Goal: Task Accomplishment & Management: Manage account settings

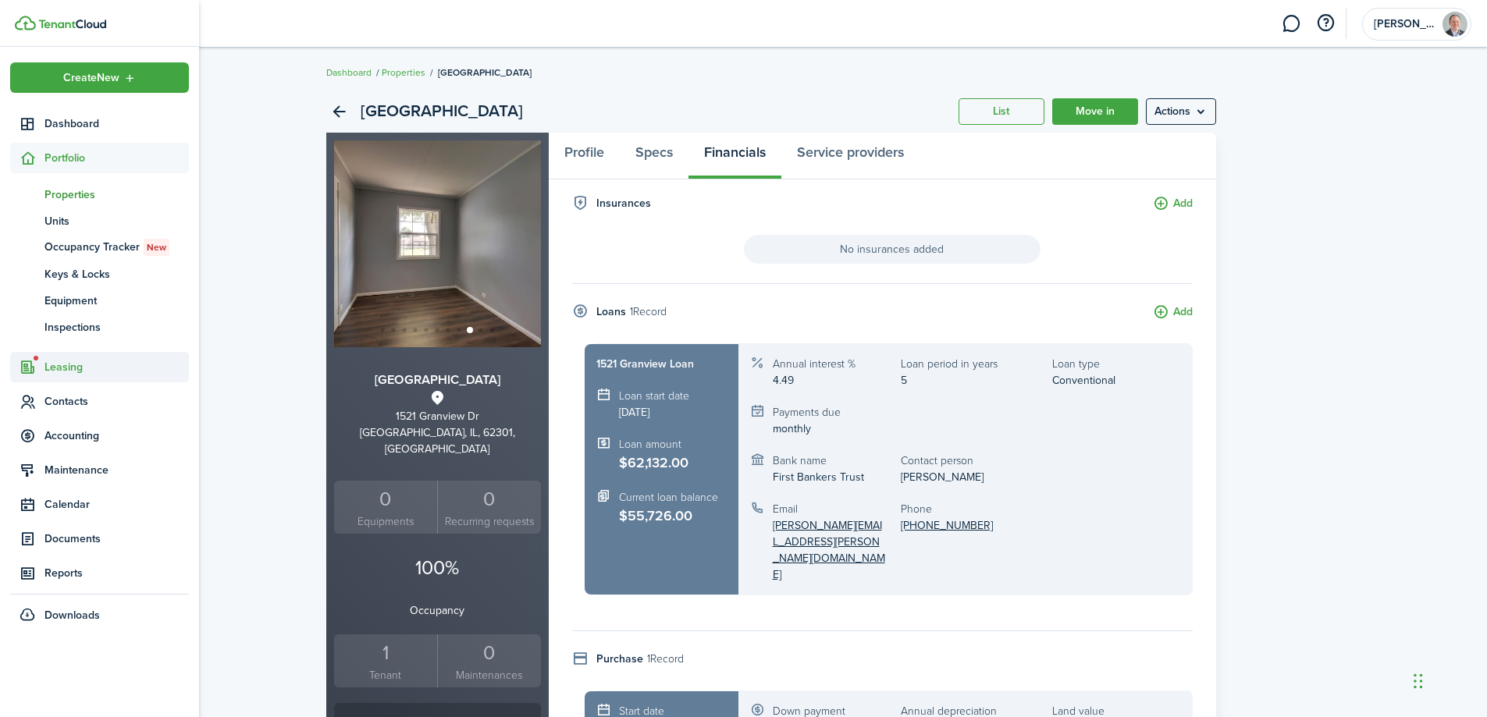
click at [66, 368] on span "Leasing" at bounding box center [116, 367] width 144 height 16
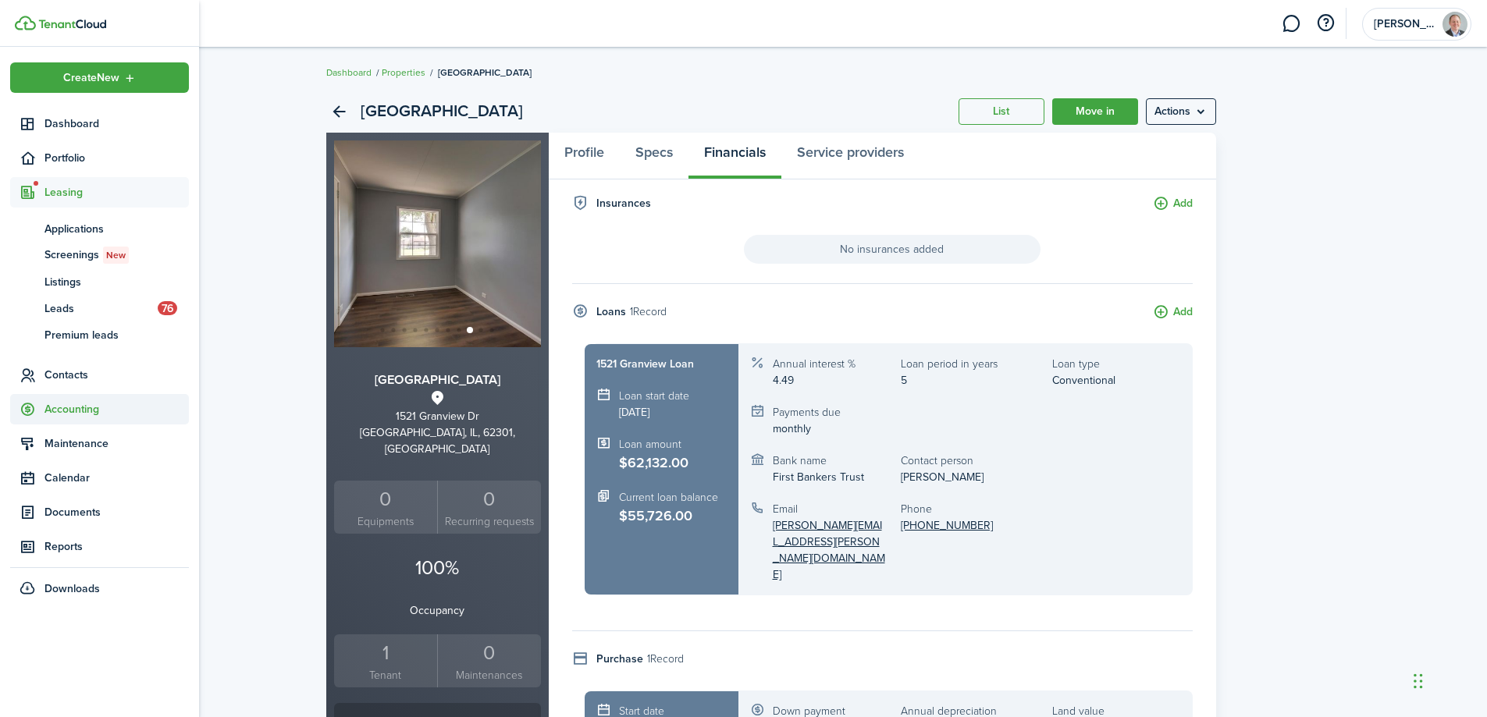
click at [59, 416] on span "Accounting" at bounding box center [116, 409] width 144 height 16
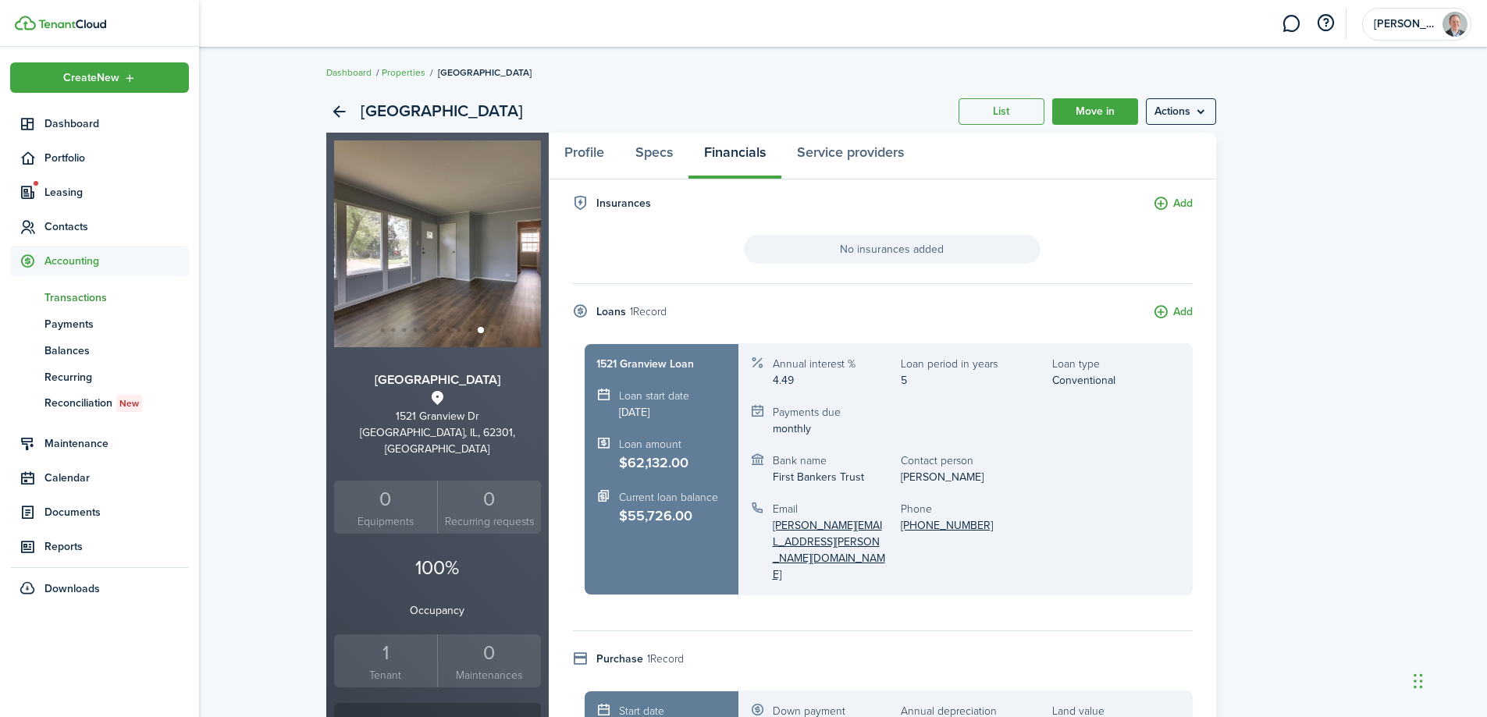
click at [91, 300] on span "Transactions" at bounding box center [116, 298] width 144 height 16
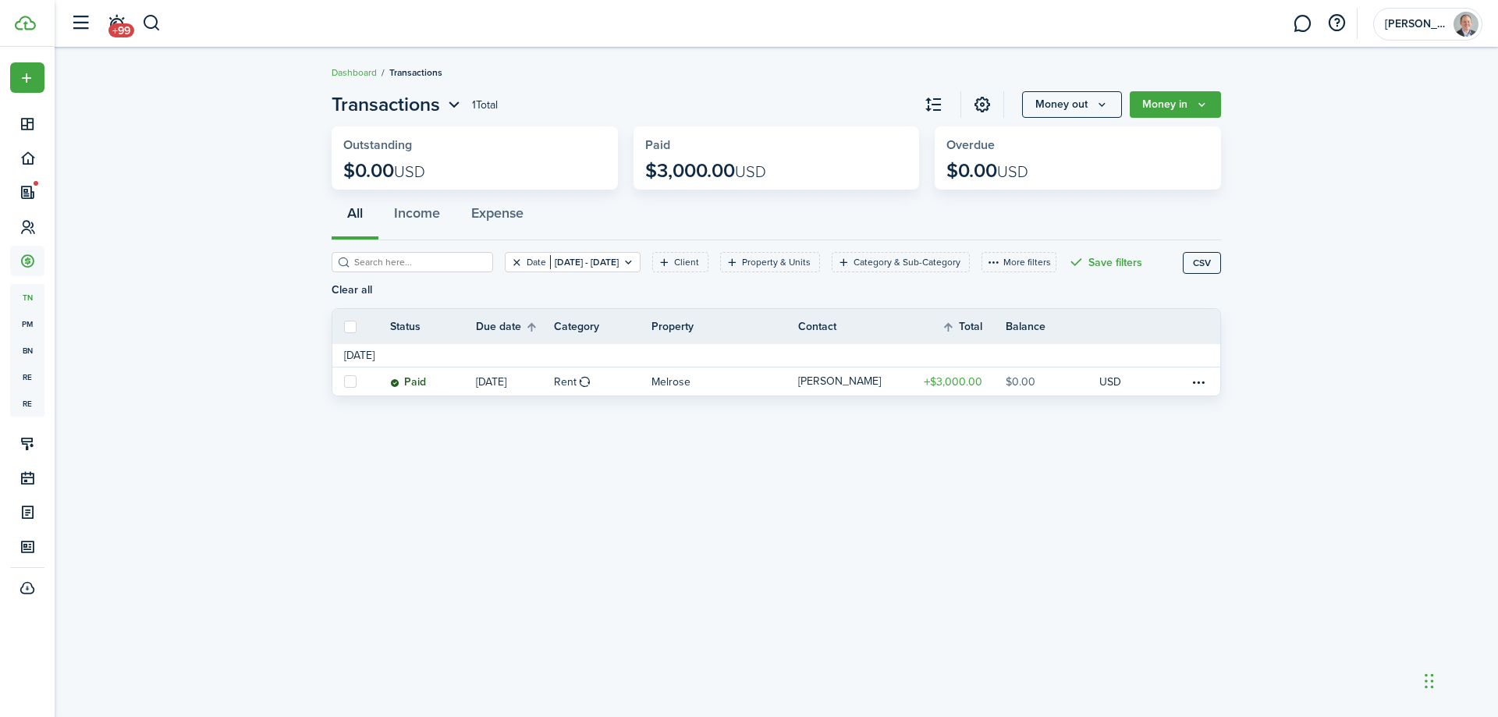
click at [510, 258] on button "Clear filter" at bounding box center [516, 262] width 13 height 12
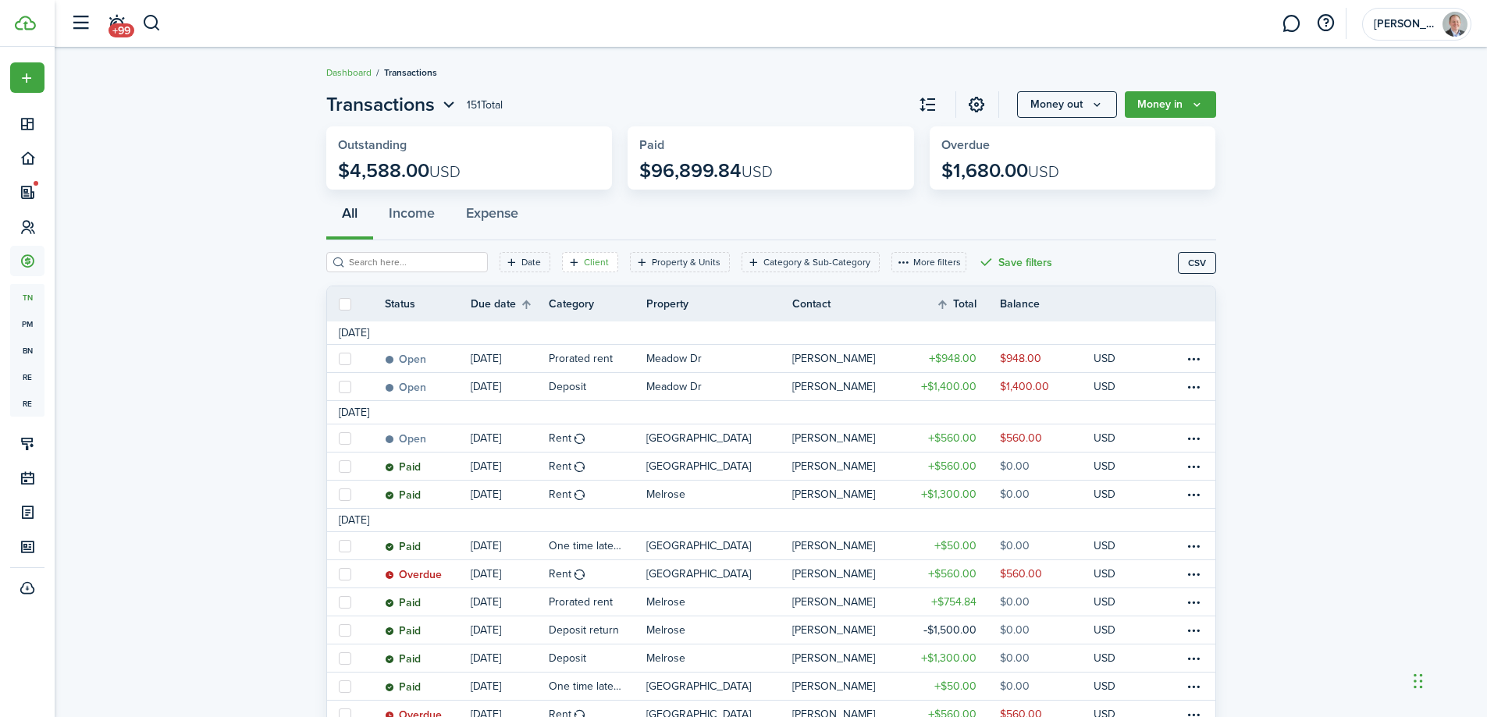
click at [567, 262] on icon "Open filter" at bounding box center [573, 262] width 13 height 12
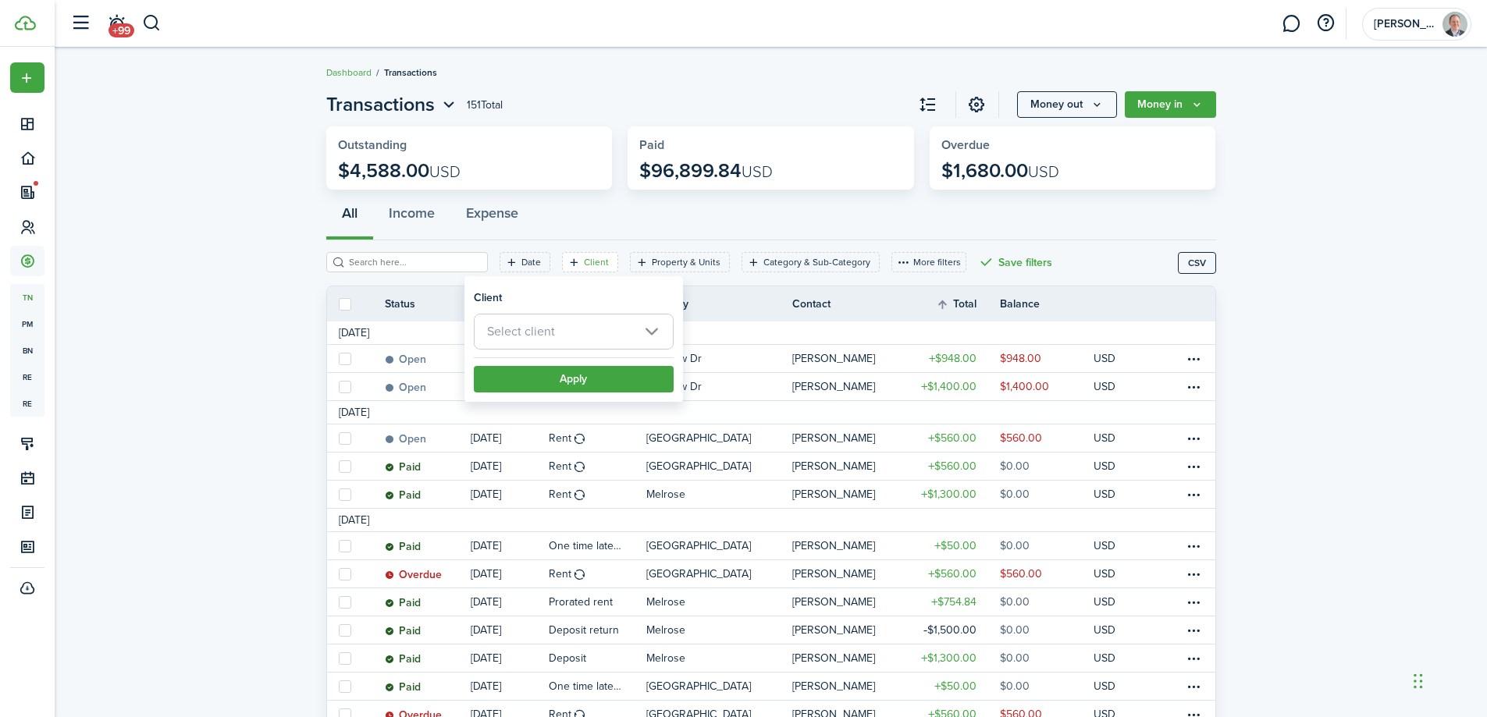
click at [556, 325] on span "Select client" at bounding box center [573, 331] width 198 height 34
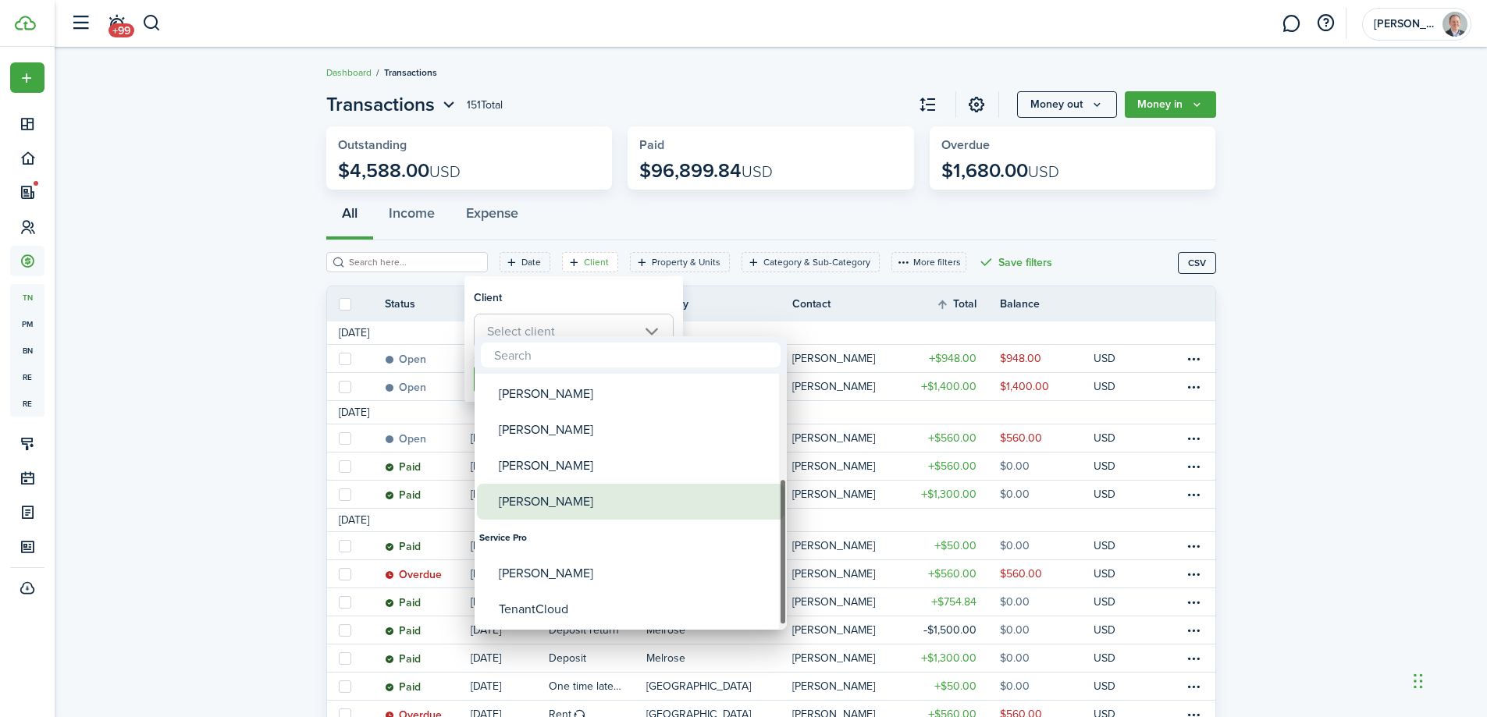
click at [560, 496] on div "[PERSON_NAME]" at bounding box center [637, 502] width 276 height 36
type input "[PERSON_NAME]"
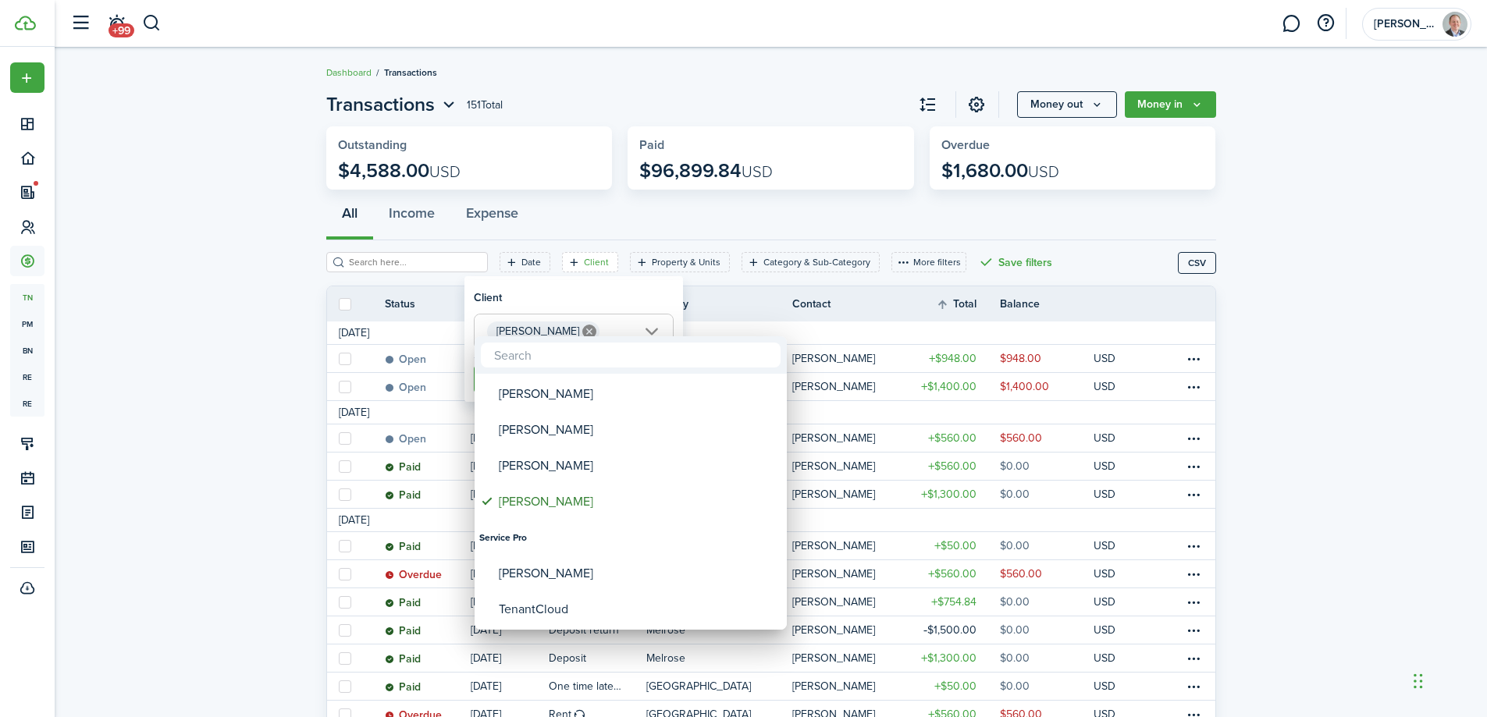
click at [243, 368] on div at bounding box center [743, 358] width 1736 height 967
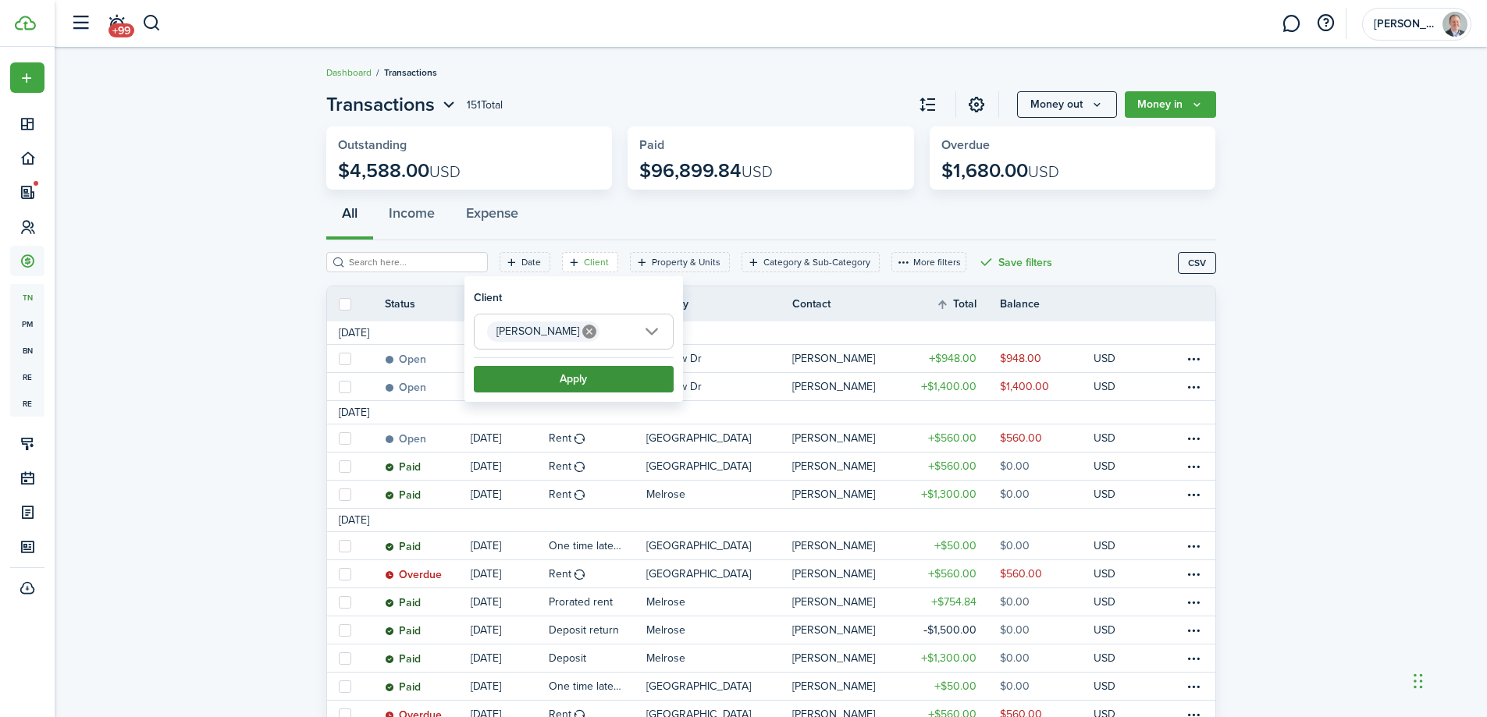
click at [559, 381] on button "Apply" at bounding box center [574, 379] width 200 height 27
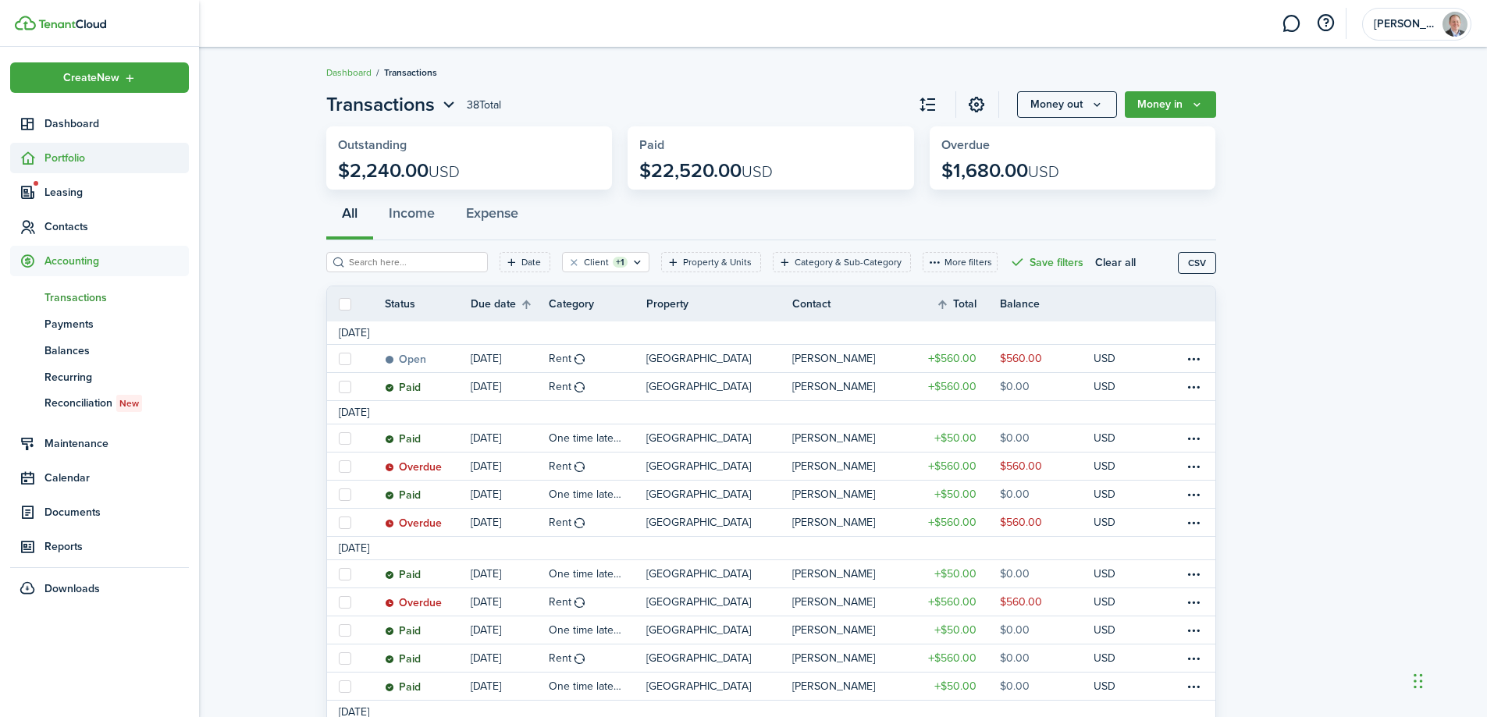
click at [64, 160] on span "Portfolio" at bounding box center [116, 158] width 144 height 16
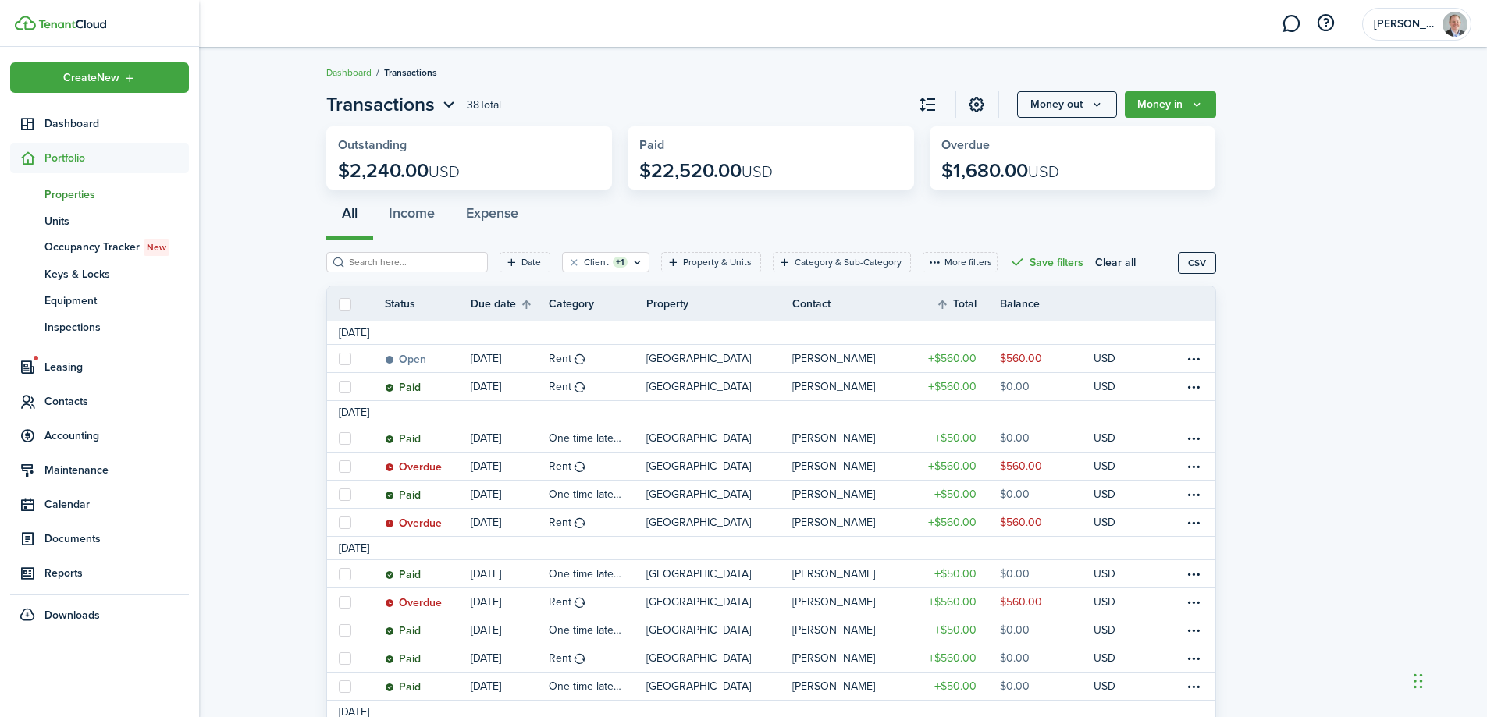
click at [67, 190] on span "Properties" at bounding box center [116, 195] width 144 height 16
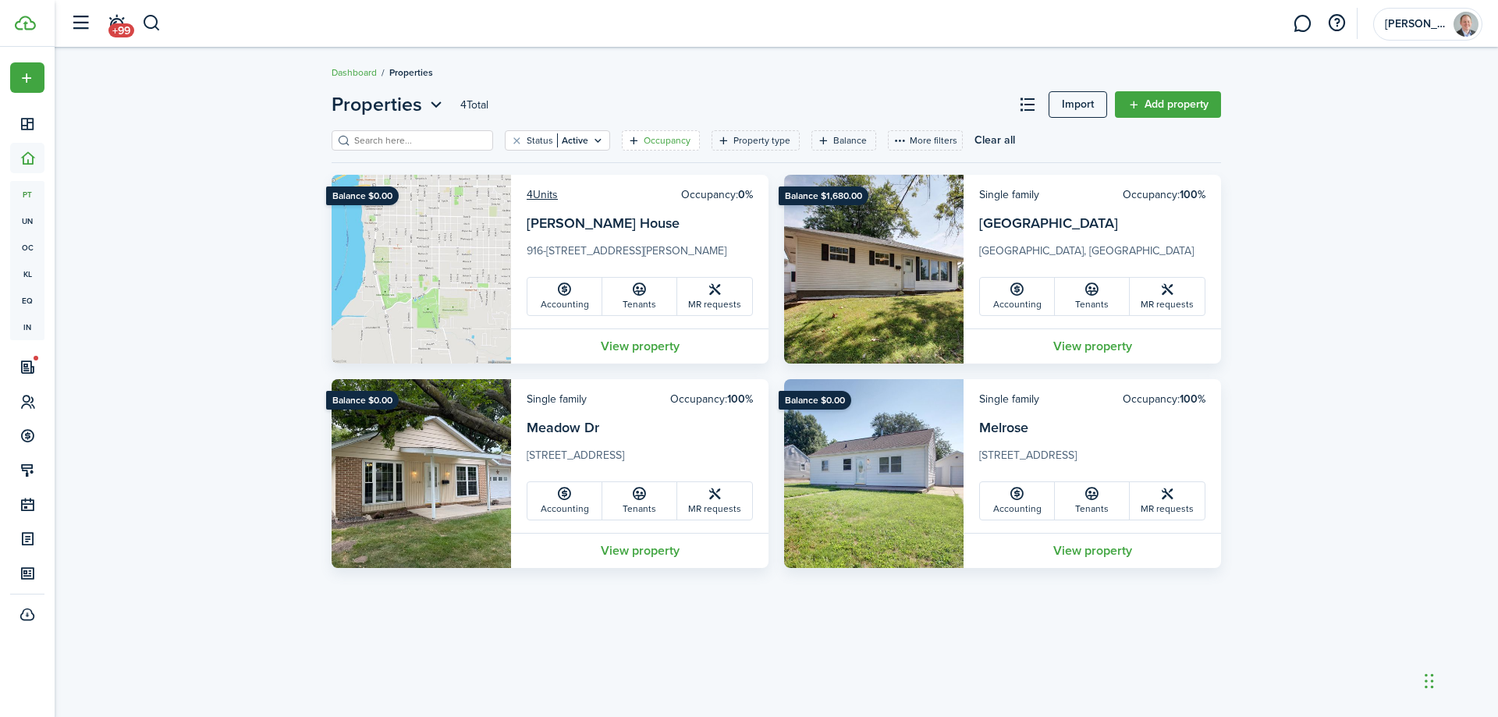
click at [627, 140] on icon "Open filter" at bounding box center [633, 140] width 13 height 12
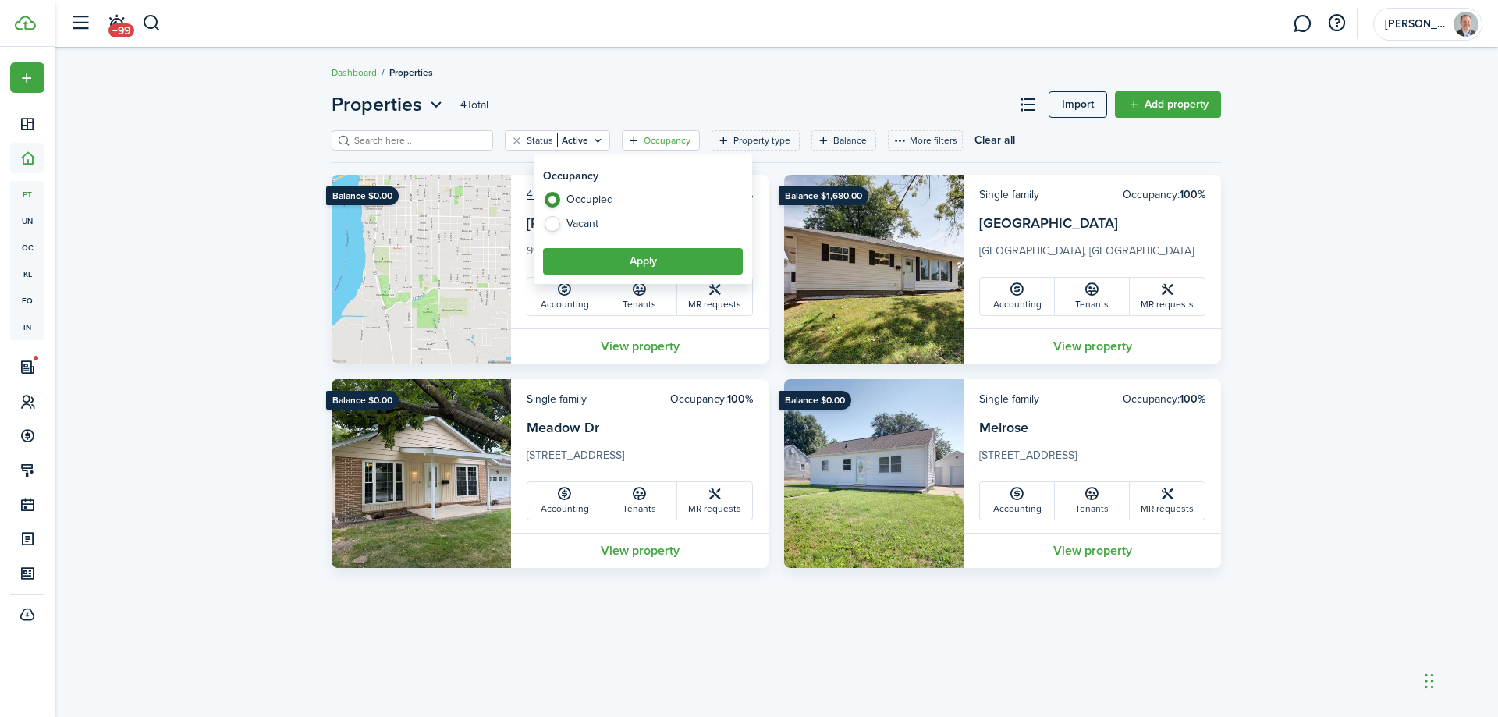
click at [627, 140] on icon "Open filter" at bounding box center [633, 140] width 13 height 12
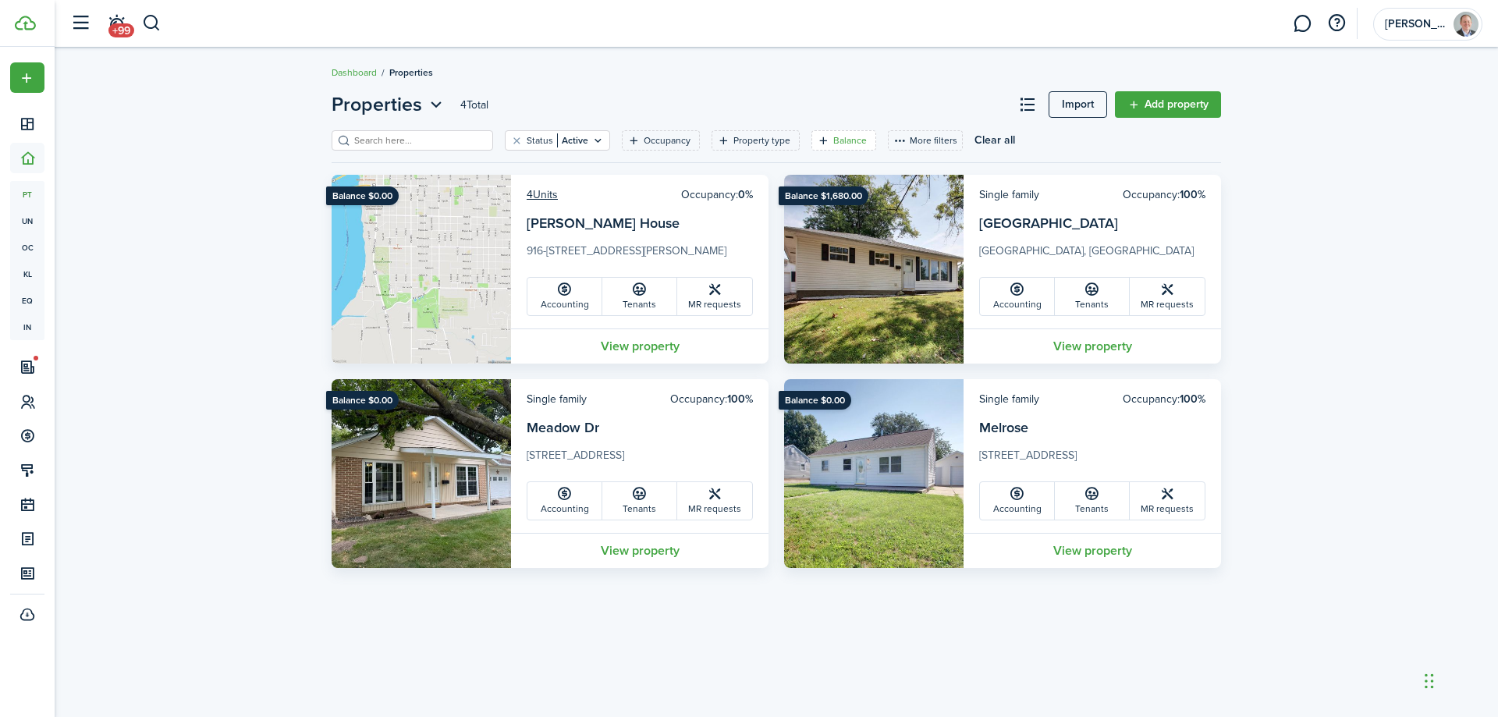
click at [817, 135] on icon "Open filter" at bounding box center [823, 140] width 13 height 12
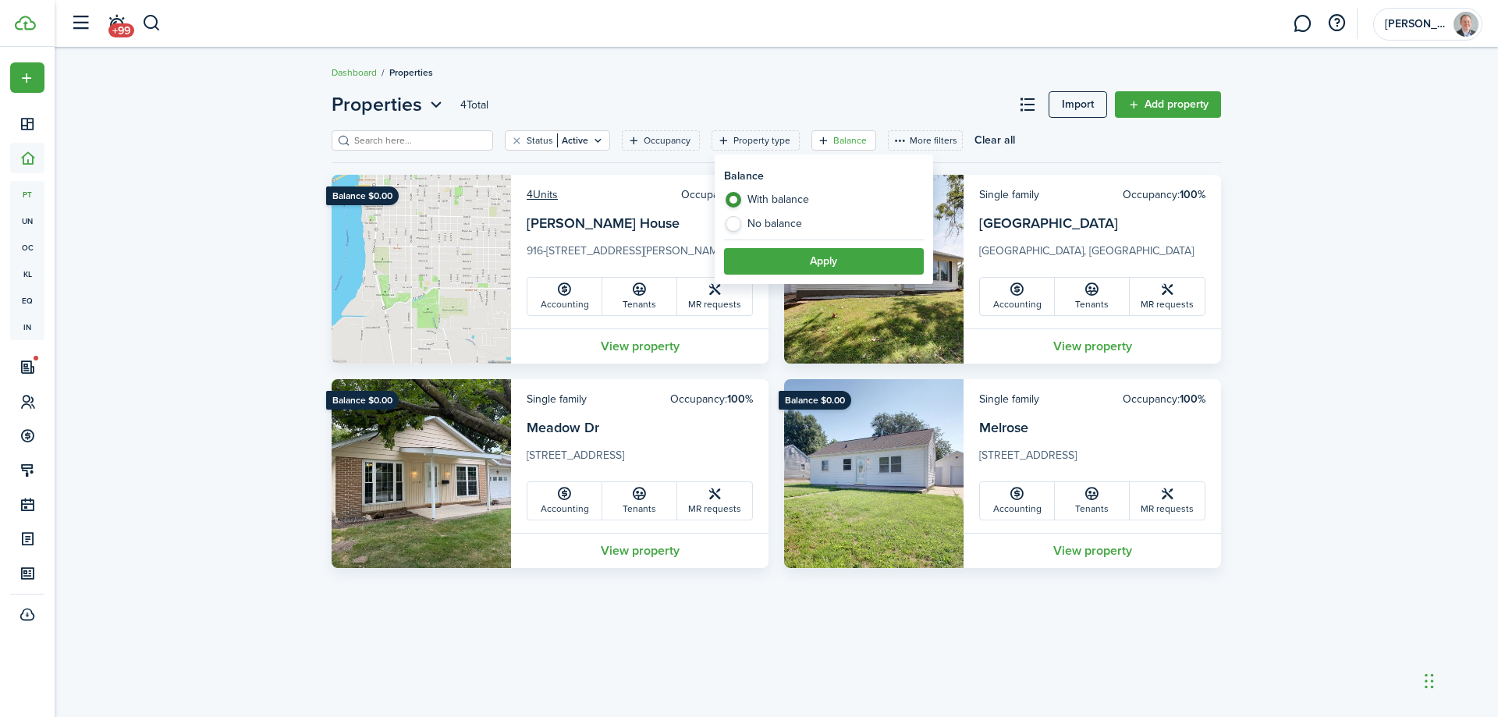
click at [817, 135] on icon "Open filter" at bounding box center [823, 140] width 13 height 12
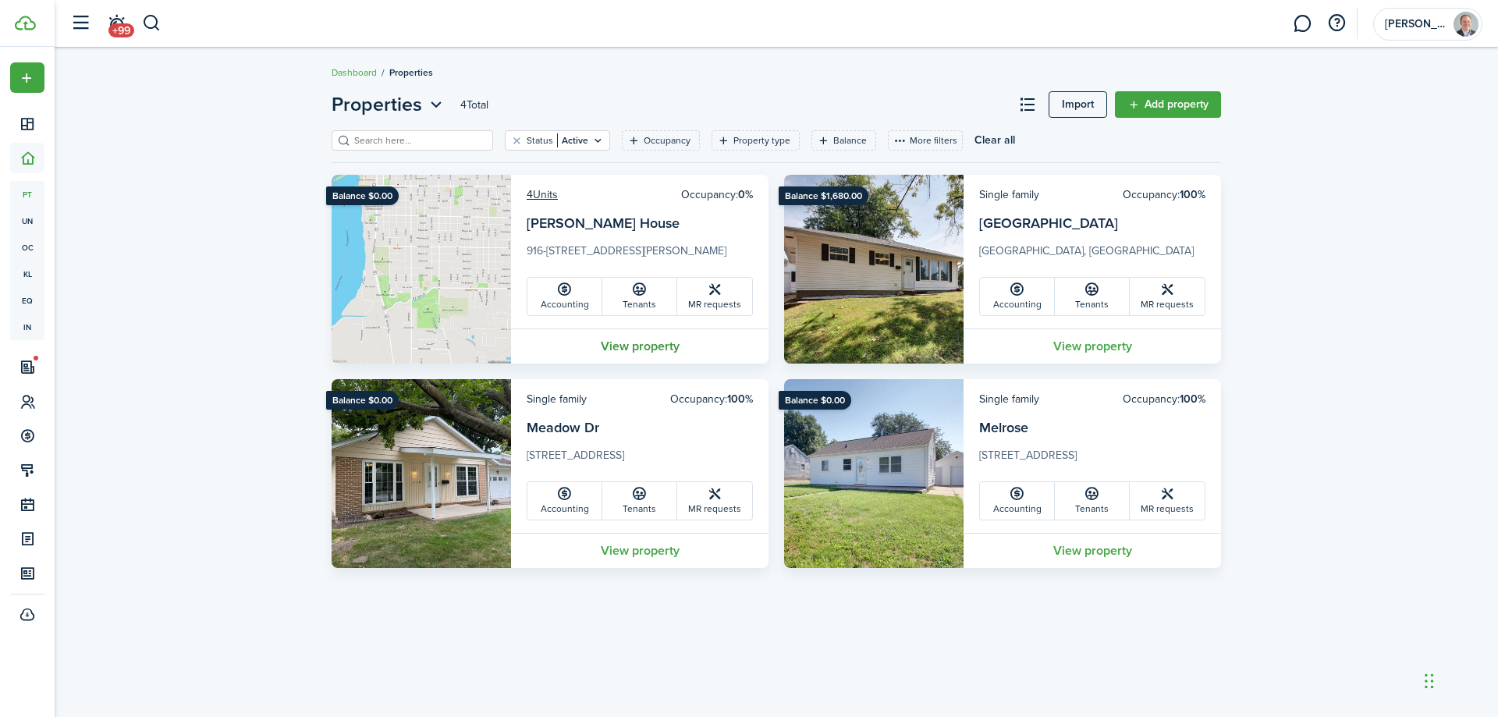
click at [669, 354] on link "View property" at bounding box center [640, 346] width 258 height 35
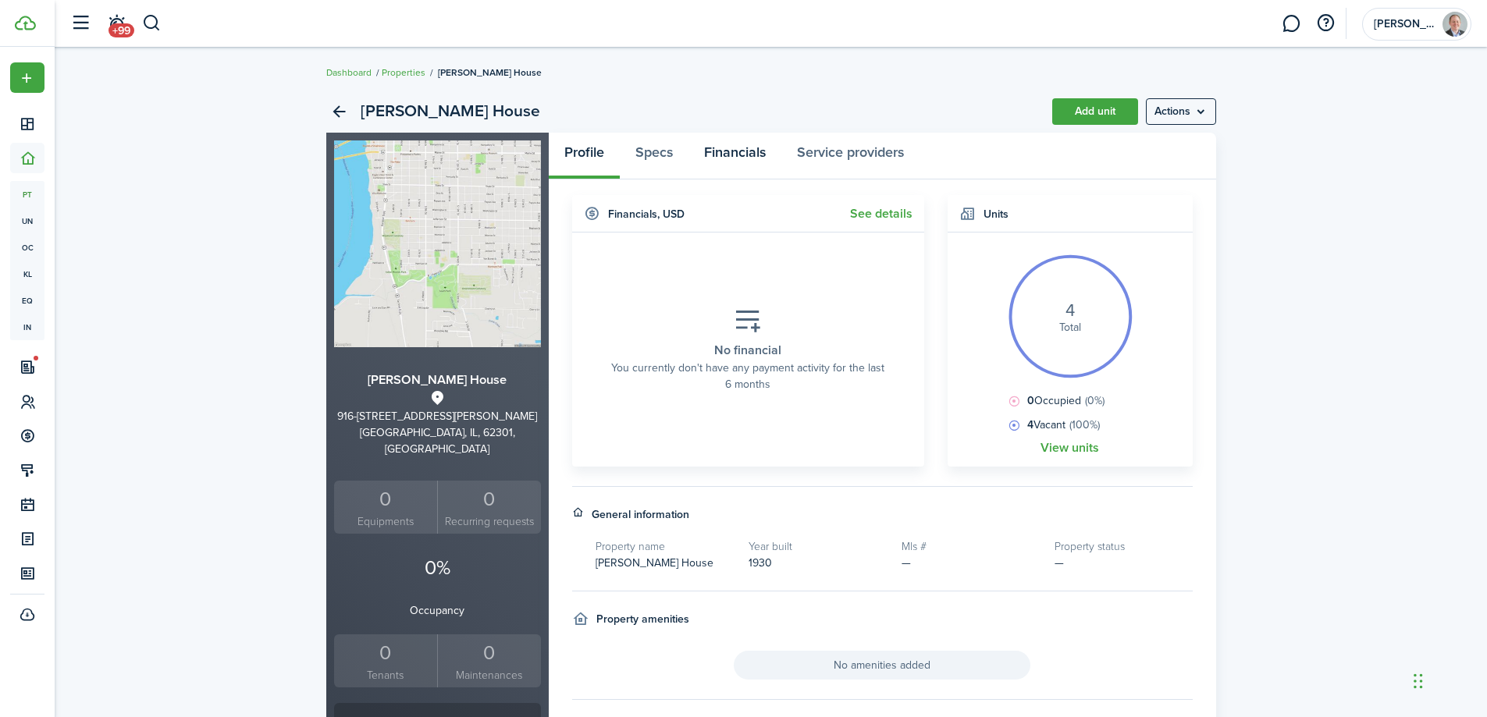
click at [724, 152] on link "Financials" at bounding box center [734, 156] width 93 height 47
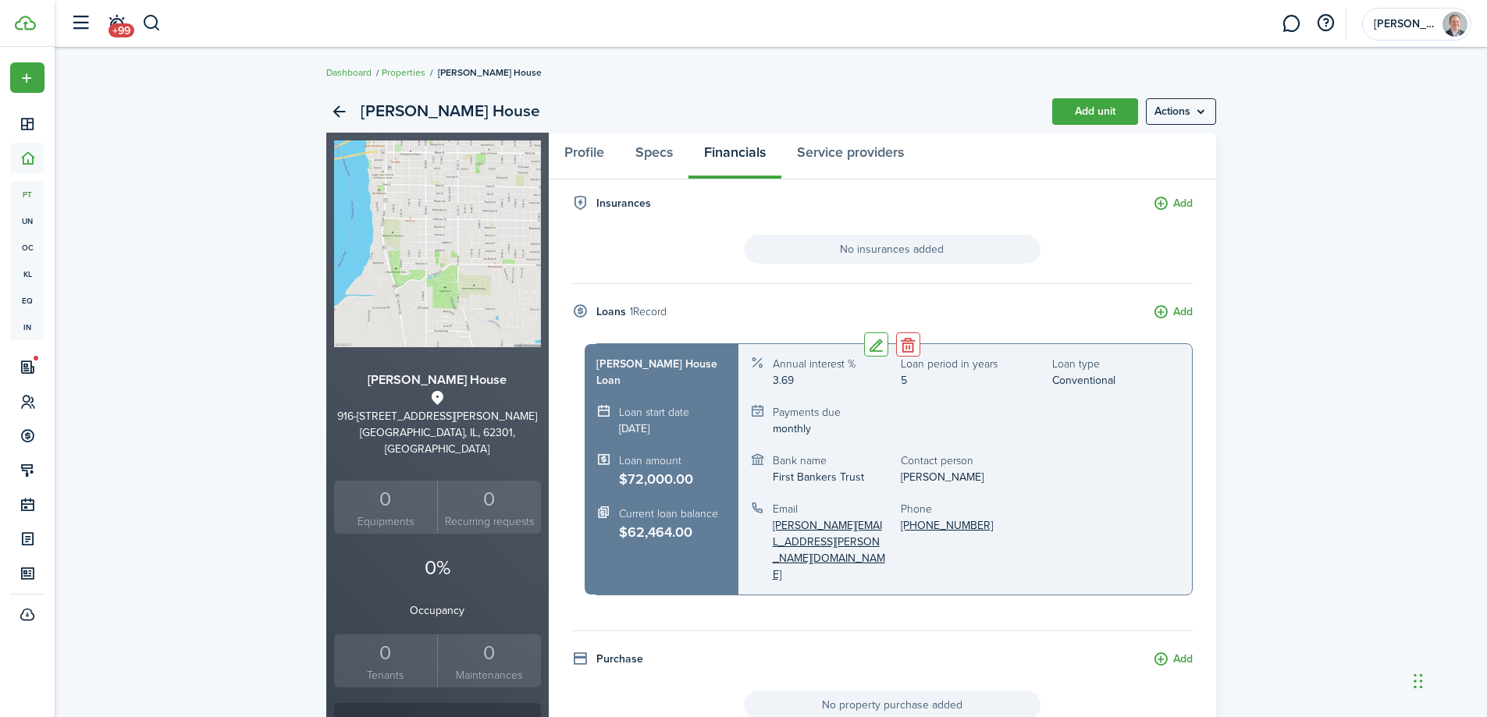
click at [715, 404] on div "Loan start date [DATE]" at bounding box center [661, 420] width 130 height 33
click at [876, 353] on button "Edit" at bounding box center [876, 344] width 24 height 24
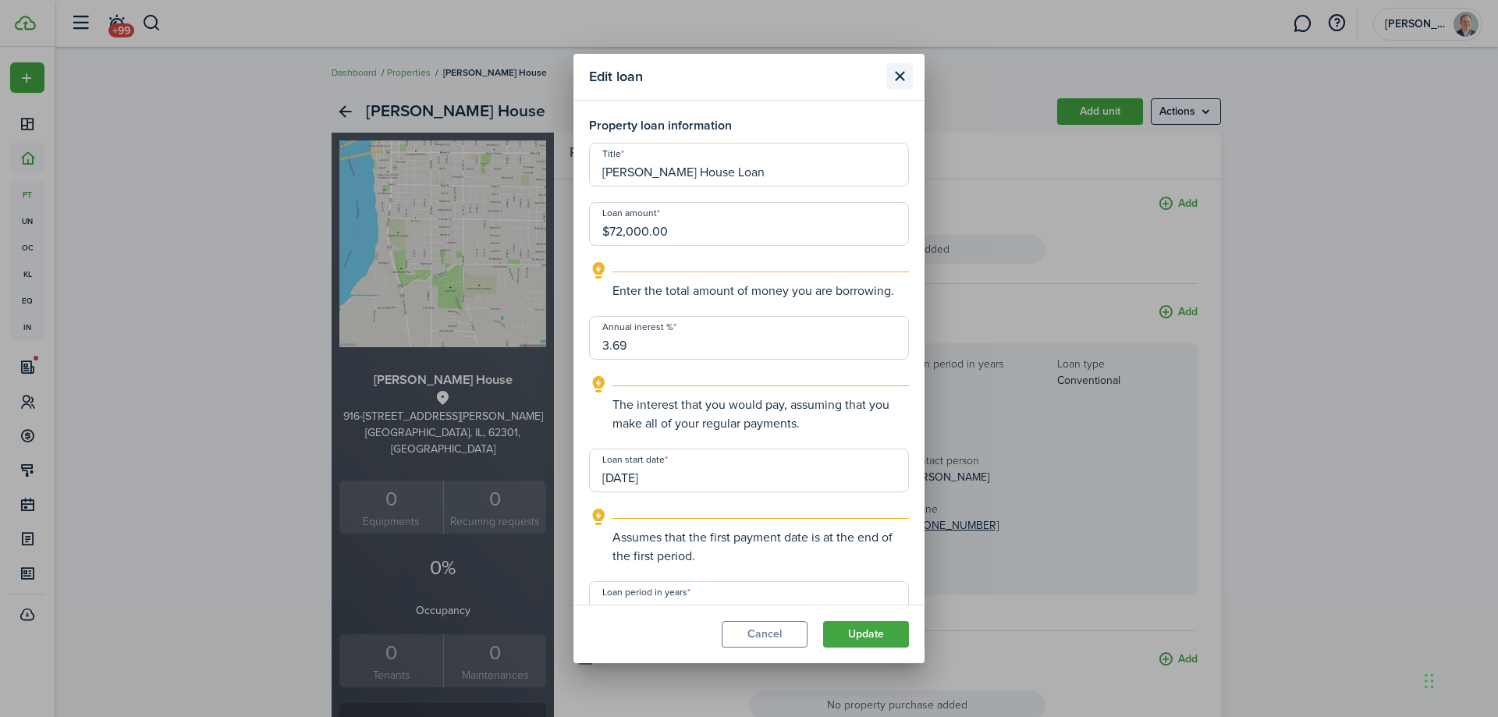
click at [897, 73] on button "Close modal" at bounding box center [899, 76] width 27 height 27
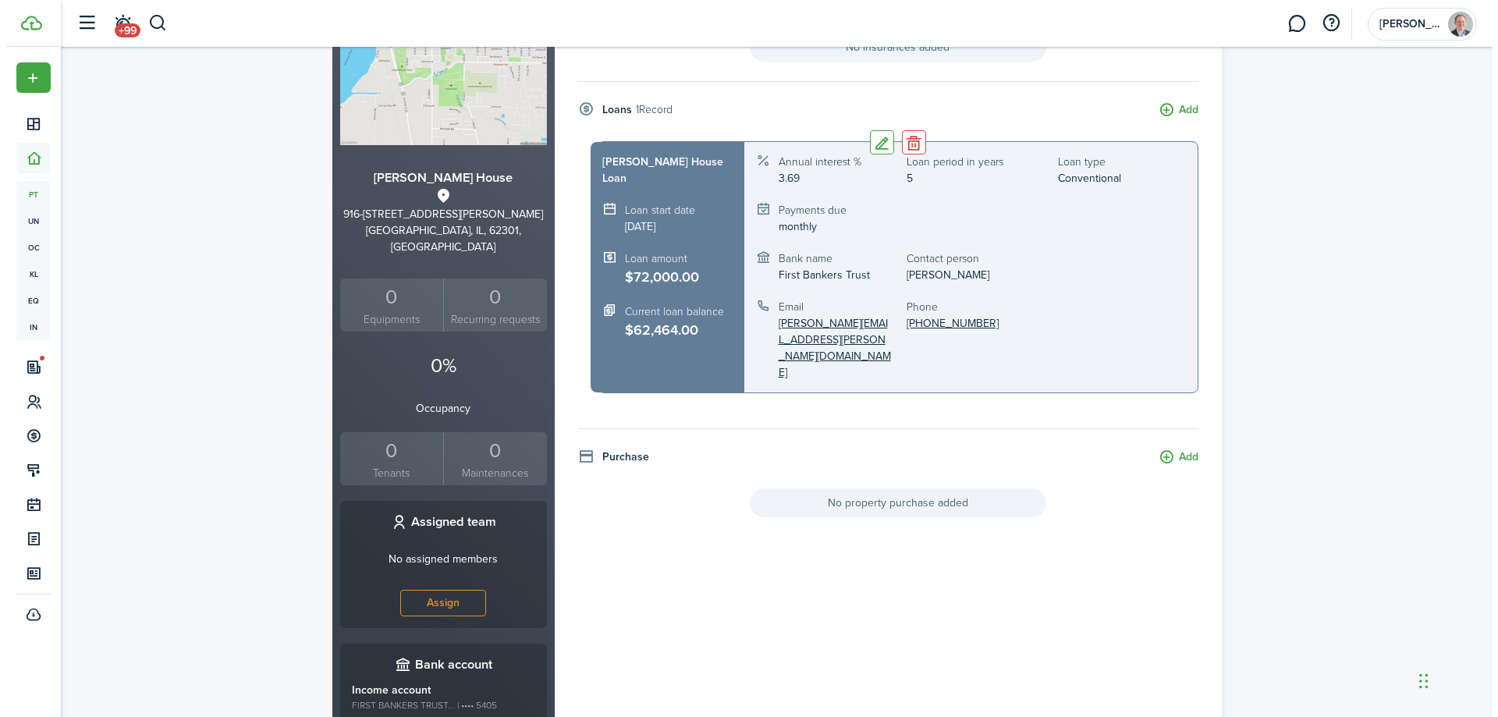
scroll to position [234, 0]
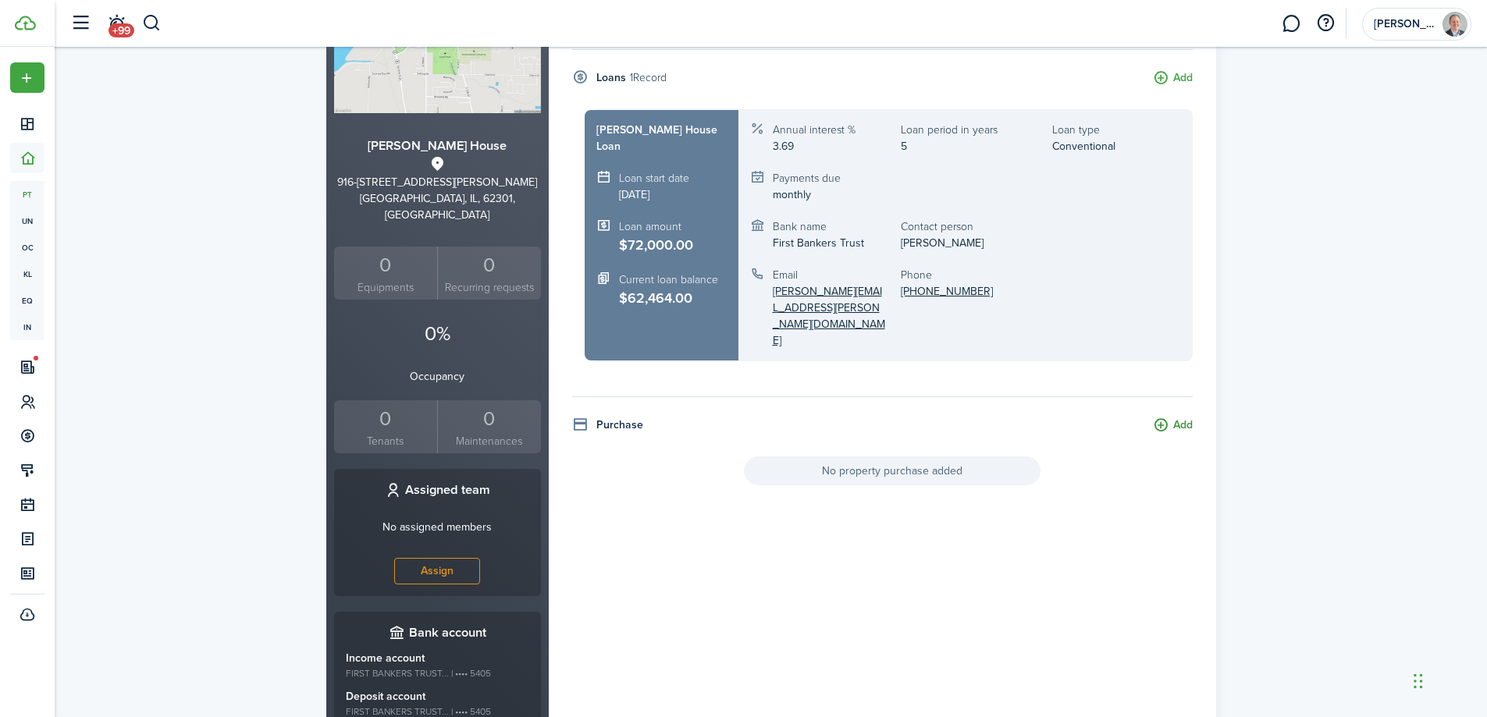
click at [1184, 417] on button "Add" at bounding box center [1173, 426] width 40 height 18
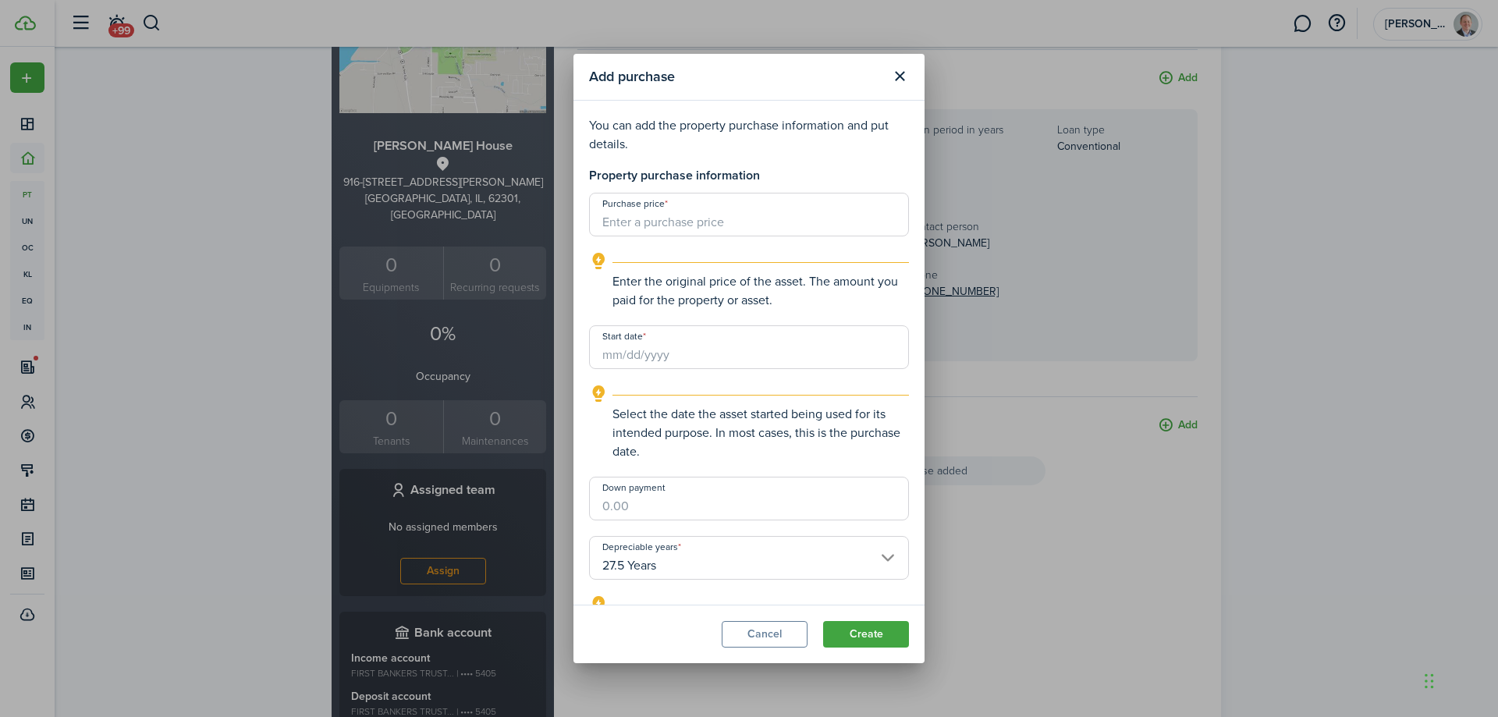
click at [706, 225] on input "Purchase price" at bounding box center [749, 215] width 320 height 44
click at [705, 218] on input "Purchase price" at bounding box center [749, 215] width 320 height 44
type input "$90,000.00"
click at [676, 358] on input "Start date" at bounding box center [749, 347] width 320 height 44
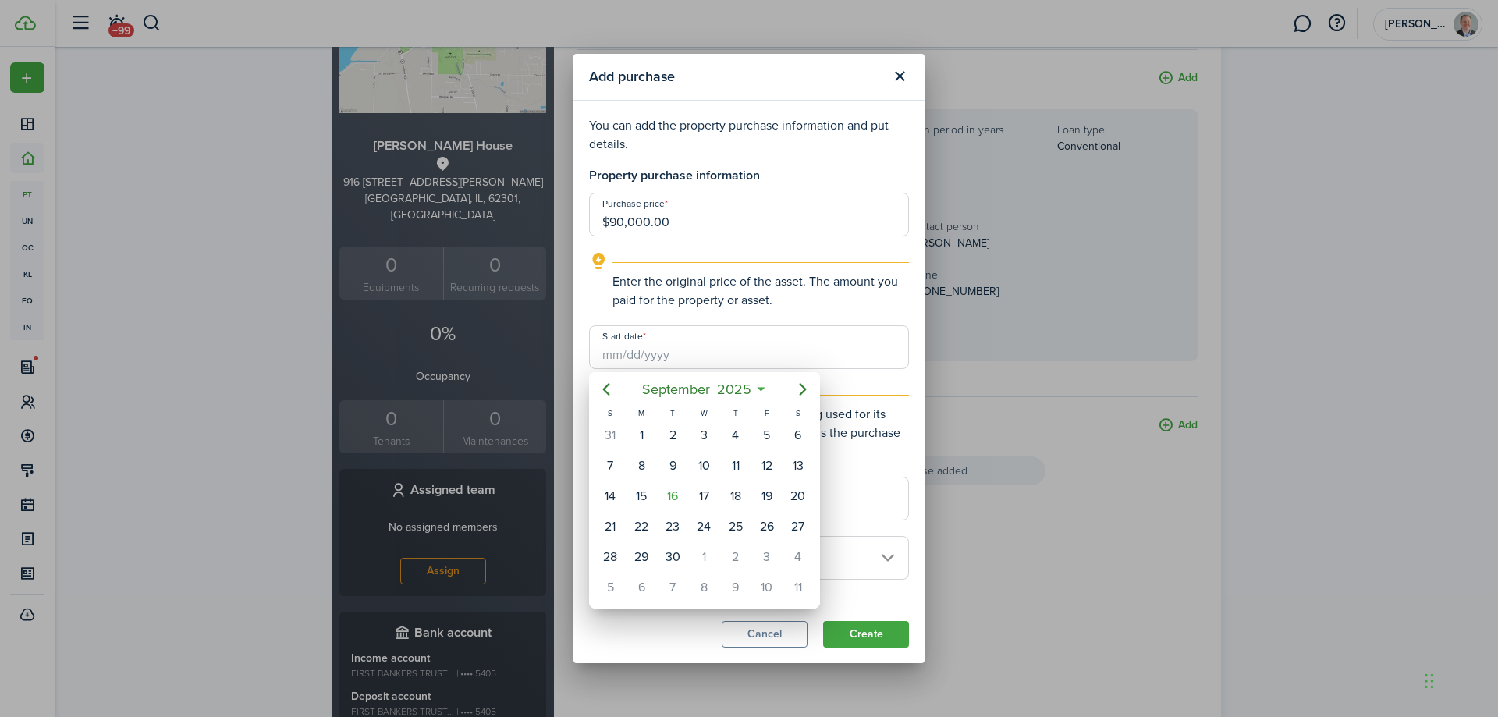
click at [676, 358] on div at bounding box center [749, 358] width 1748 height 967
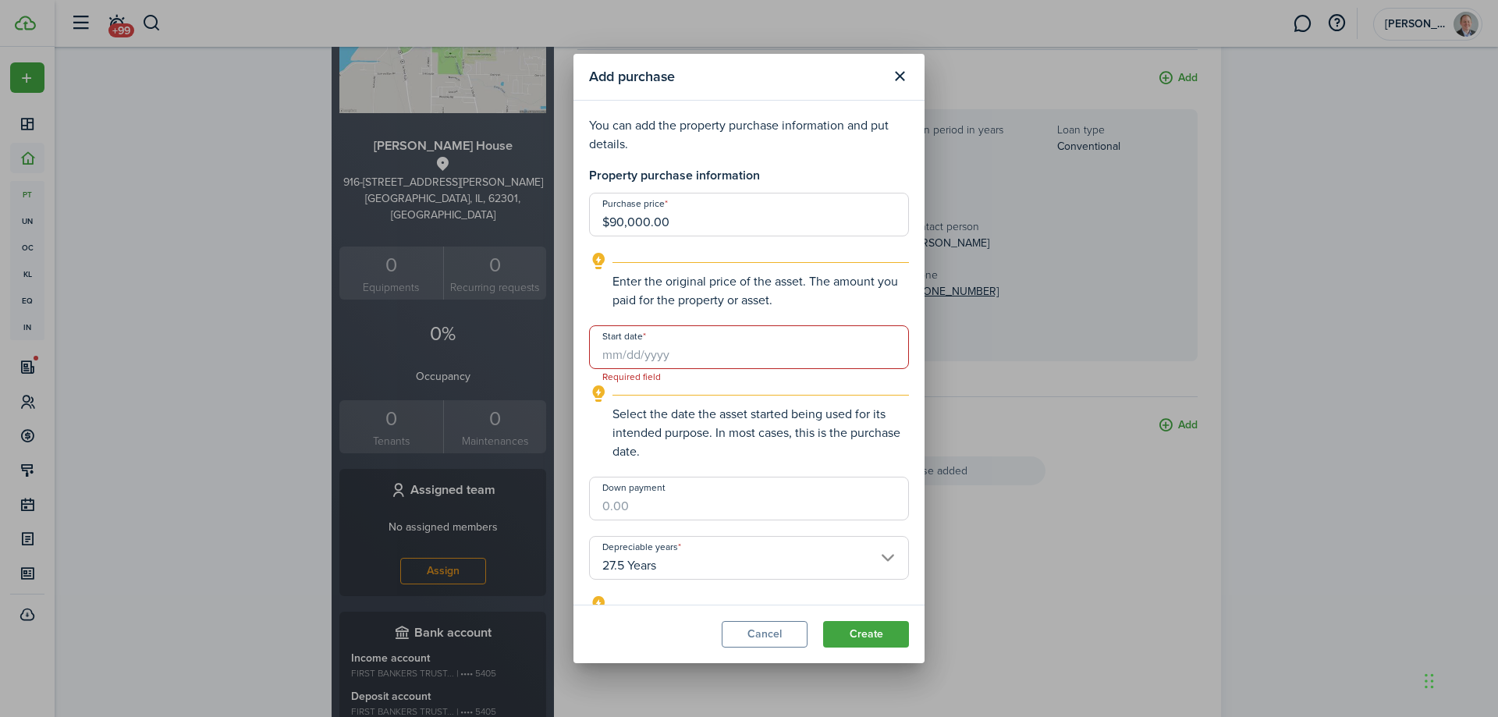
click at [676, 358] on input "Start date" at bounding box center [749, 347] width 320 height 44
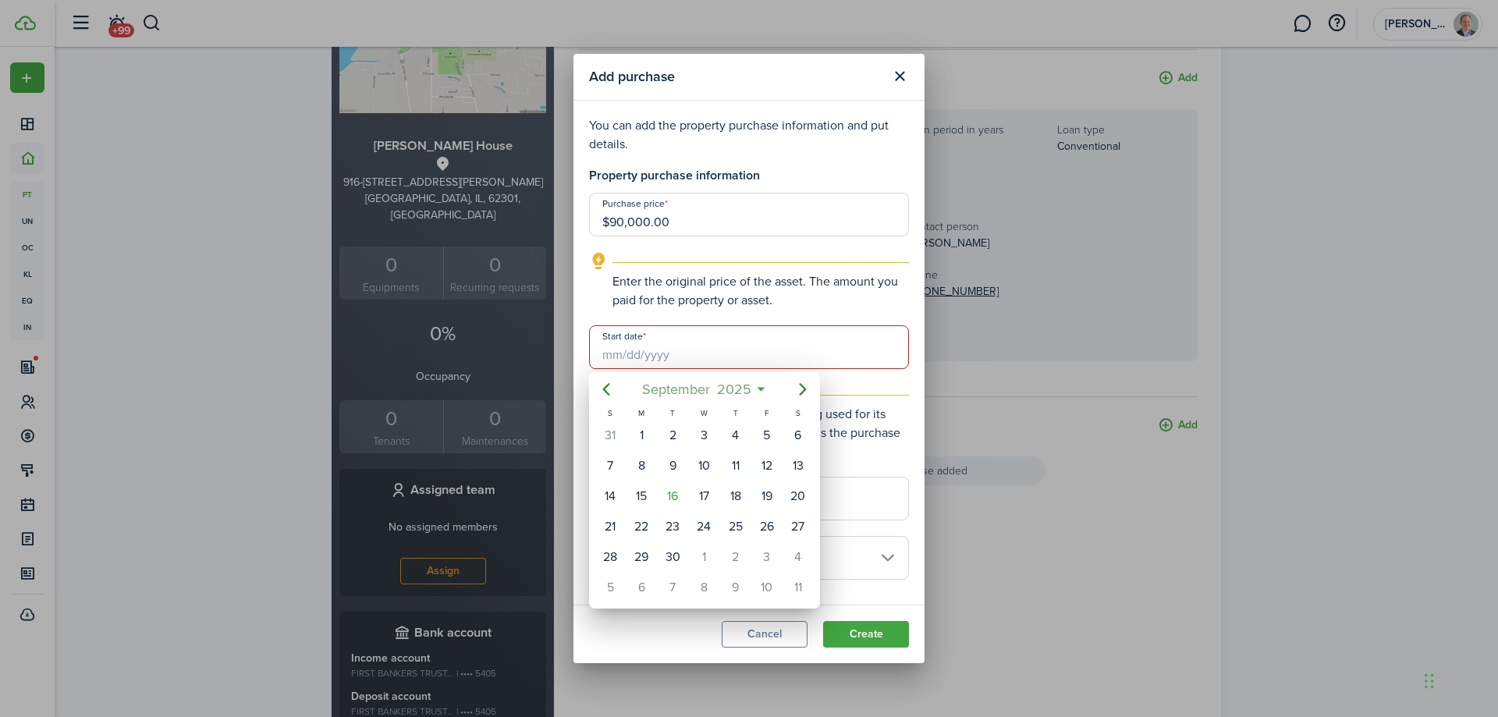
click at [757, 389] on mbsc-button "[DATE]" at bounding box center [696, 389] width 129 height 28
click at [612, 392] on icon "Previous page" at bounding box center [606, 389] width 19 height 19
click at [709, 432] on div "Feb" at bounding box center [705, 430] width 56 height 25
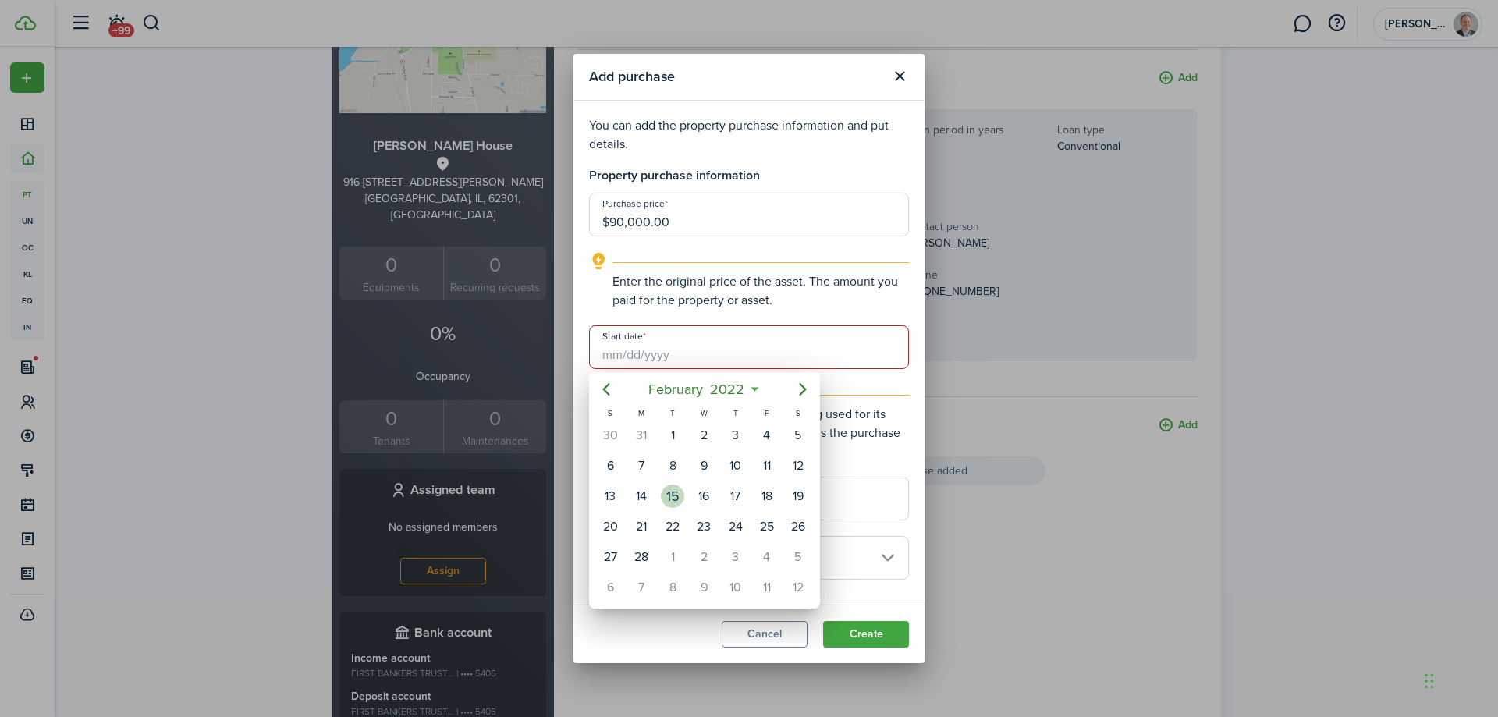
click at [680, 493] on div "15" at bounding box center [672, 496] width 23 height 23
type input "[DATE]"
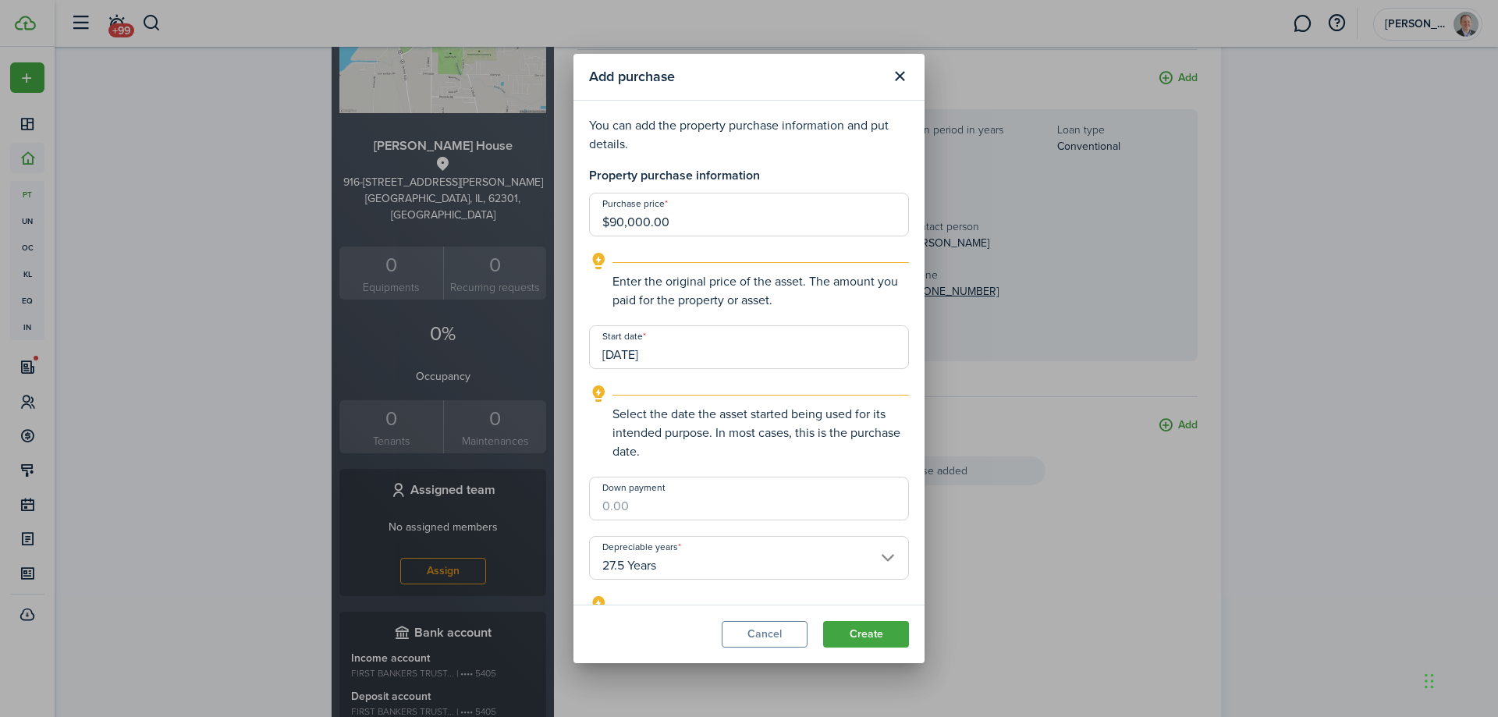
click at [743, 427] on explanation-description "Select the date the asset started being used for its intended purpose. In most …" at bounding box center [761, 433] width 297 height 56
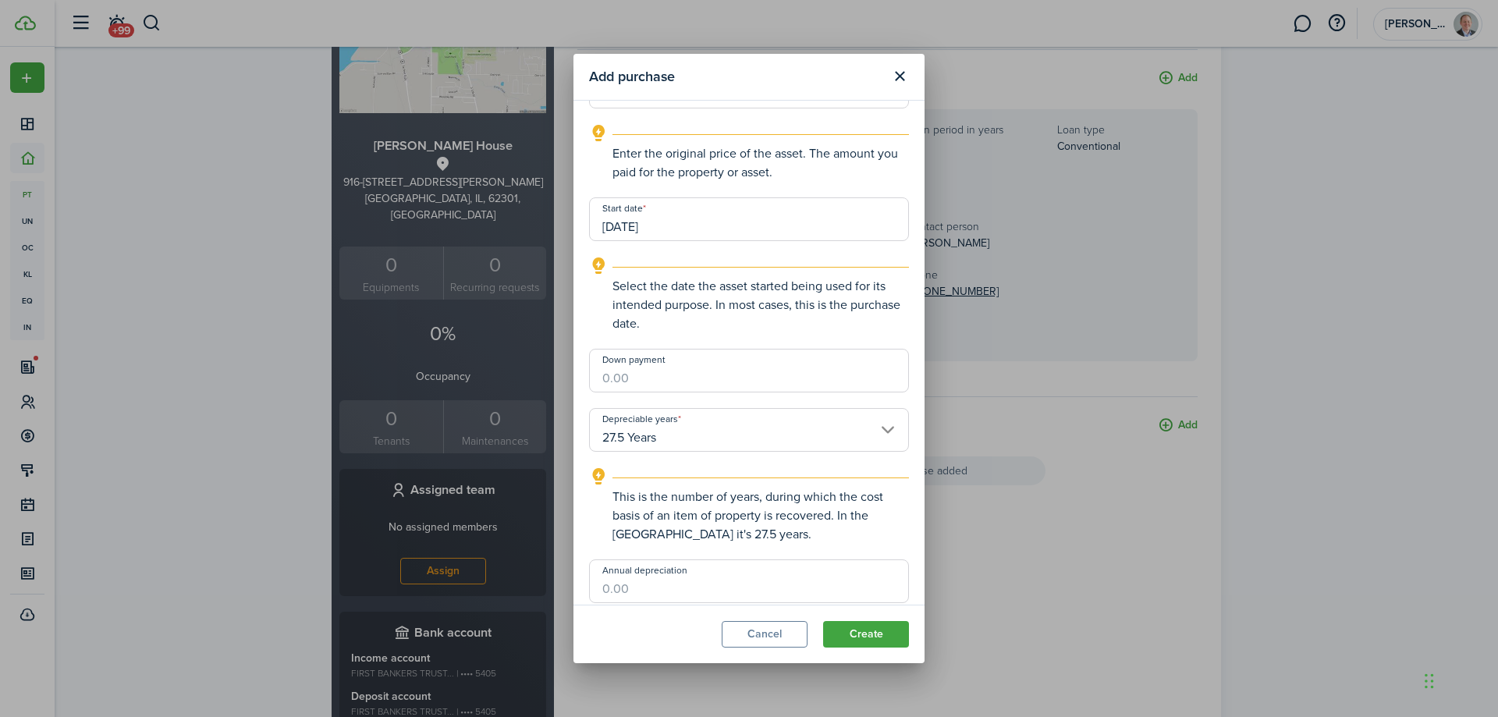
scroll to position [156, 0]
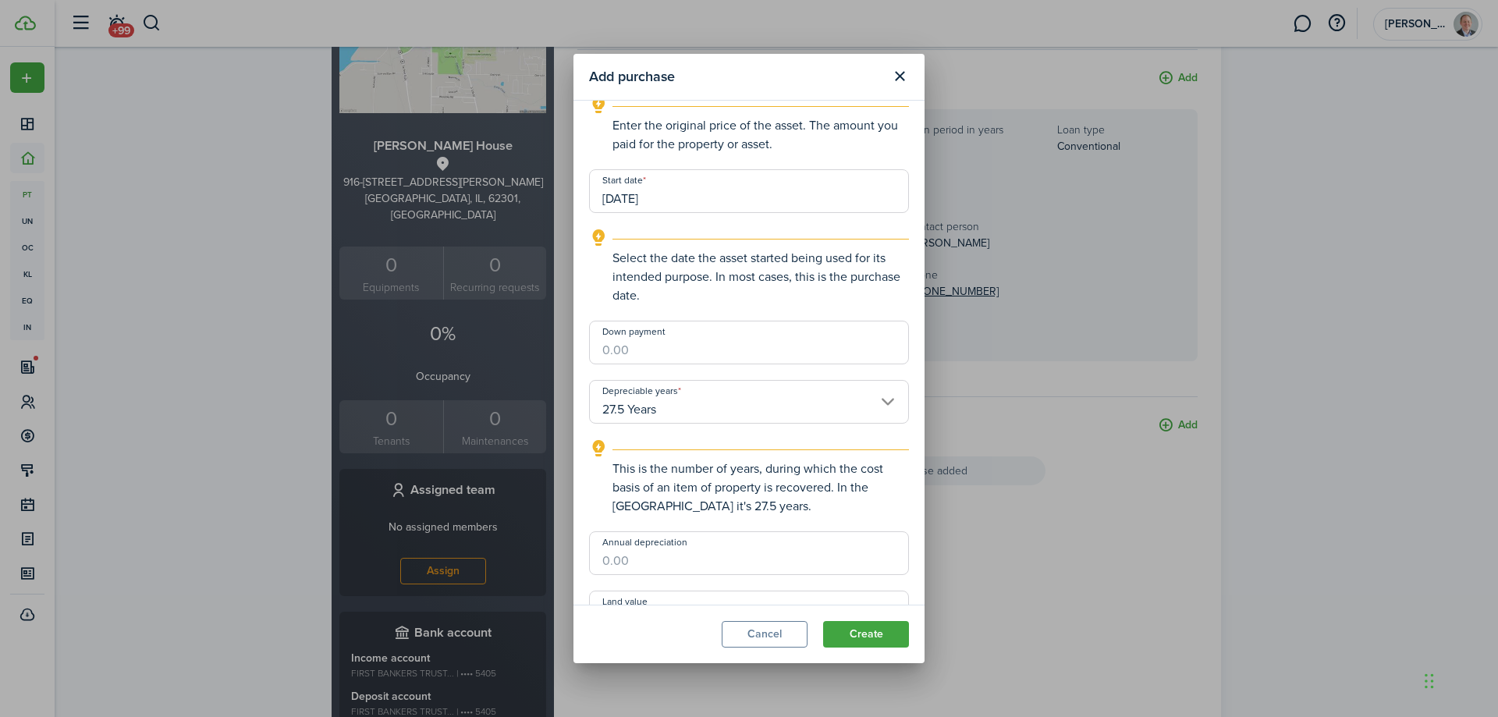
click at [742, 345] on input "Down payment" at bounding box center [749, 343] width 320 height 44
click at [652, 355] on input "Down payment" at bounding box center [749, 343] width 320 height 44
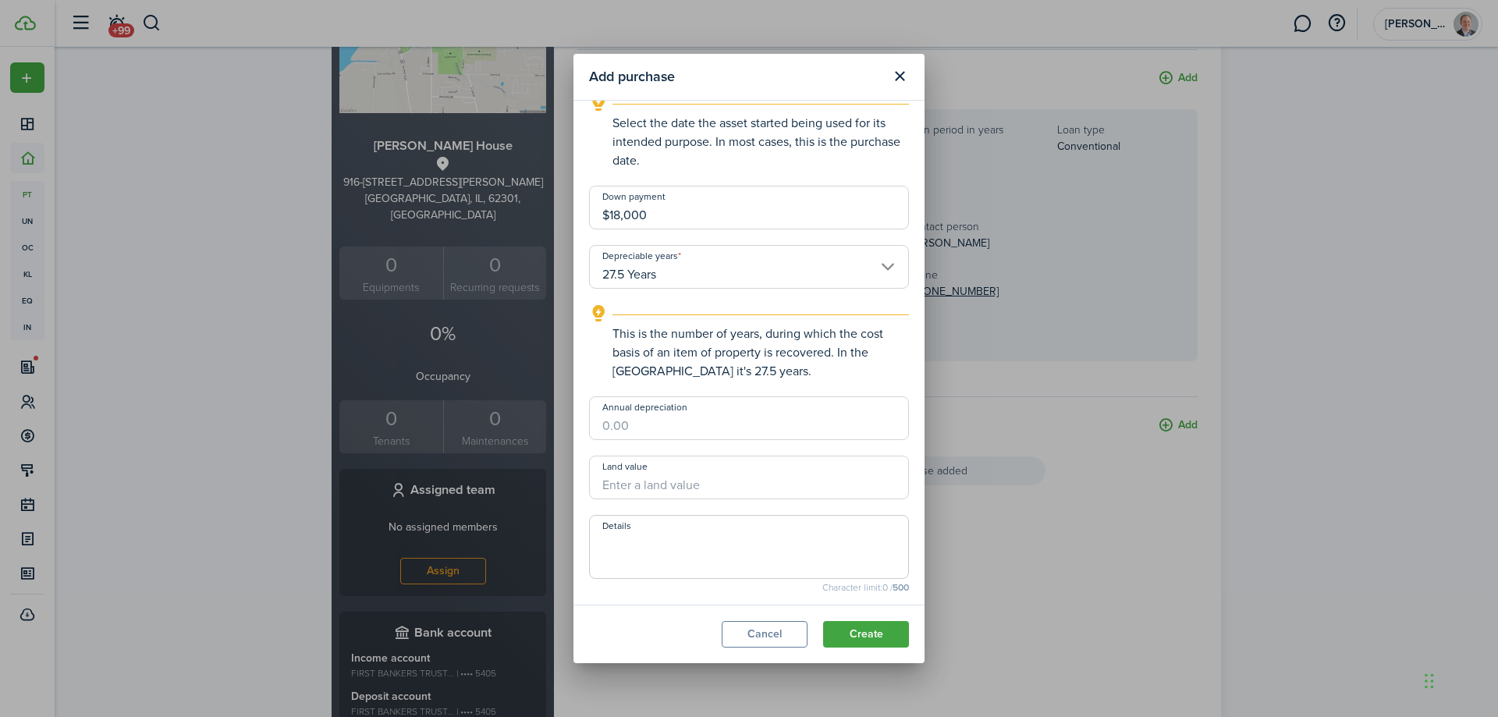
scroll to position [332, 0]
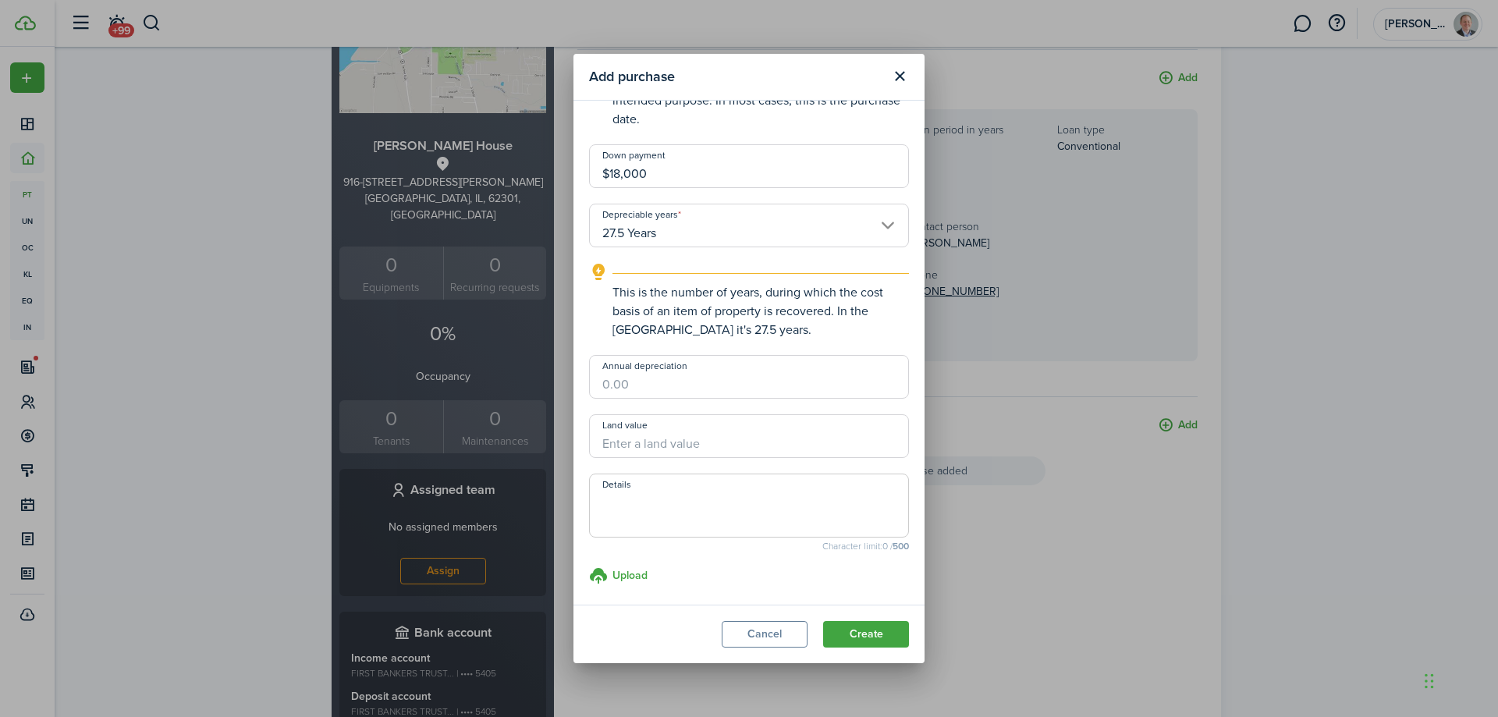
type input "$18,000.00"
click at [736, 324] on explanation-description "This is the number of years, during which the cost basis of an item of property…" at bounding box center [761, 311] width 297 height 56
click at [710, 389] on input "Annual depreciation" at bounding box center [749, 377] width 320 height 44
click at [683, 440] on input "Land value" at bounding box center [749, 436] width 320 height 44
click at [684, 388] on input "Annual depreciation" at bounding box center [749, 377] width 320 height 44
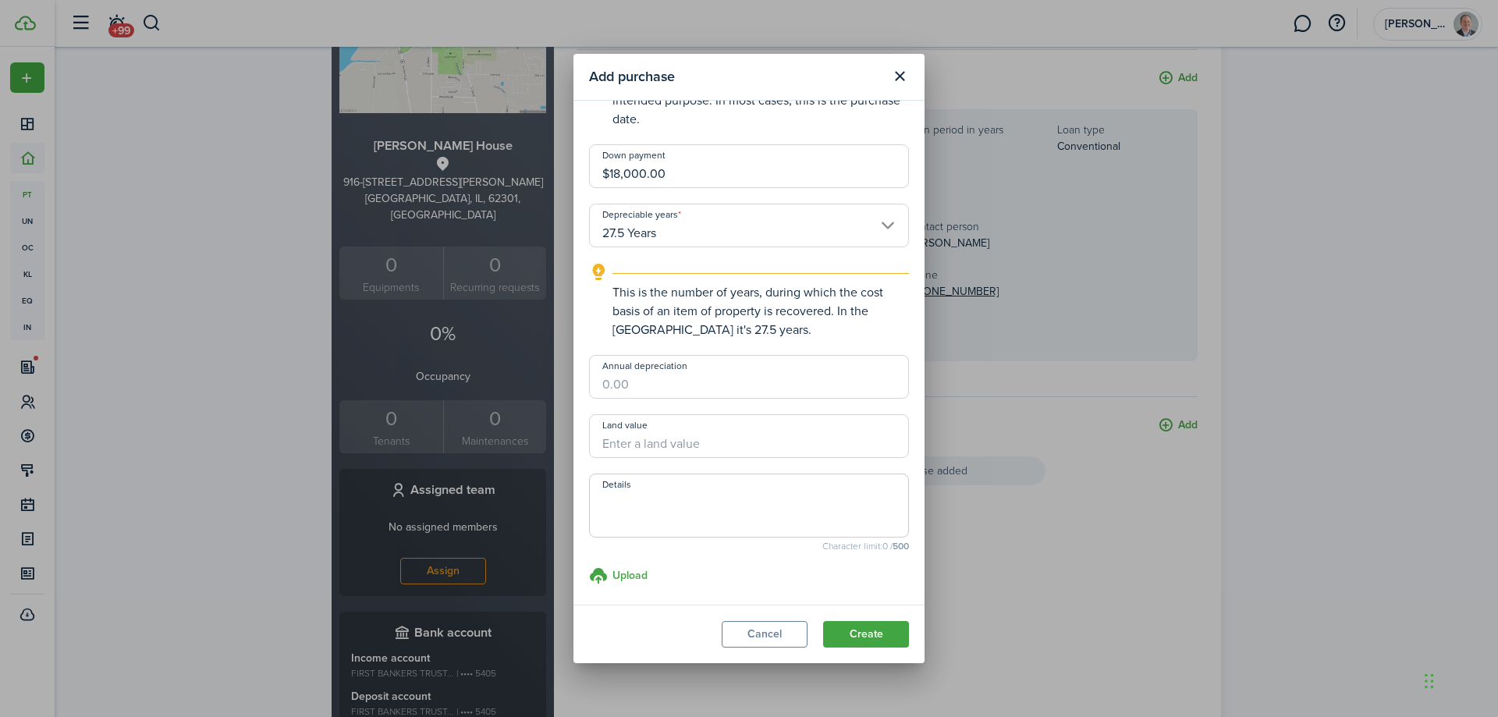
click at [695, 337] on explanation-description "This is the number of years, during which the cost basis of an item of property…" at bounding box center [761, 311] width 297 height 56
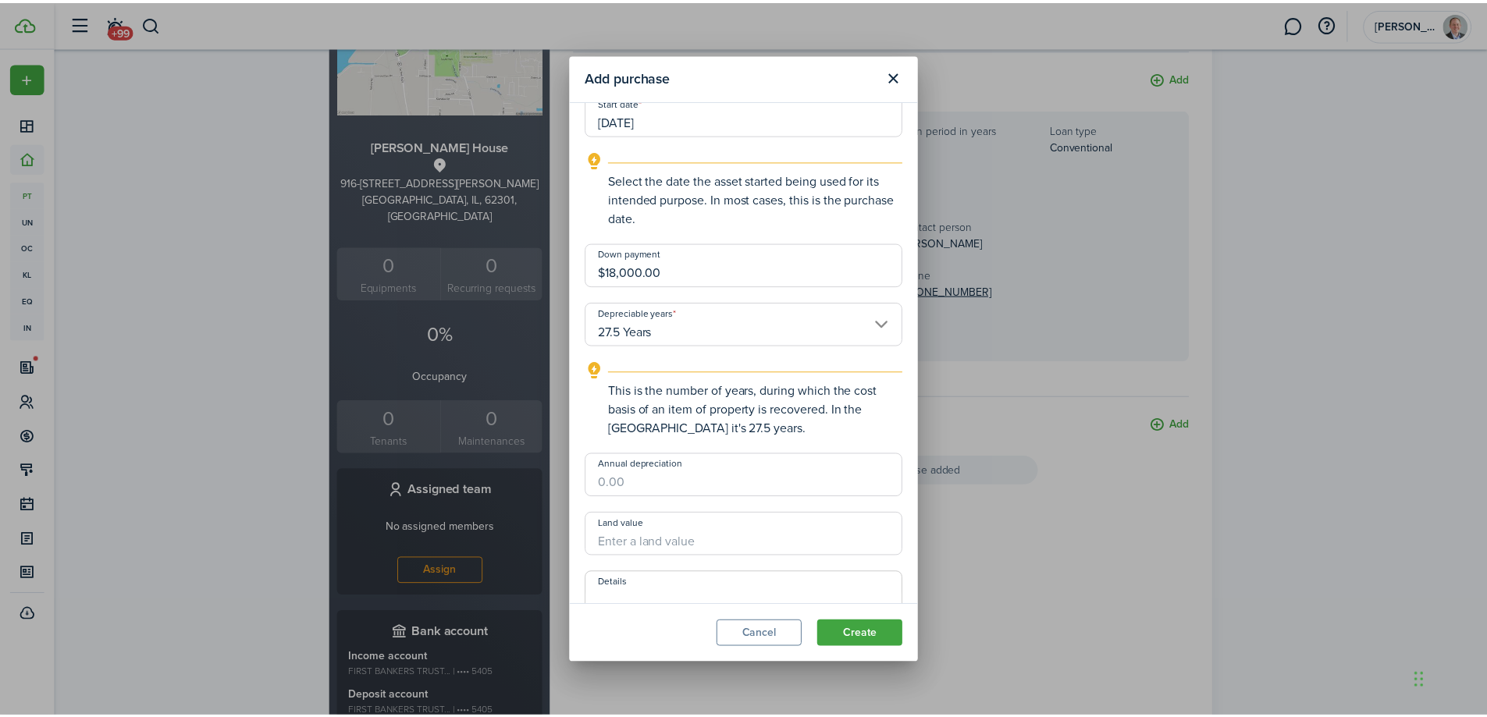
scroll to position [312, 0]
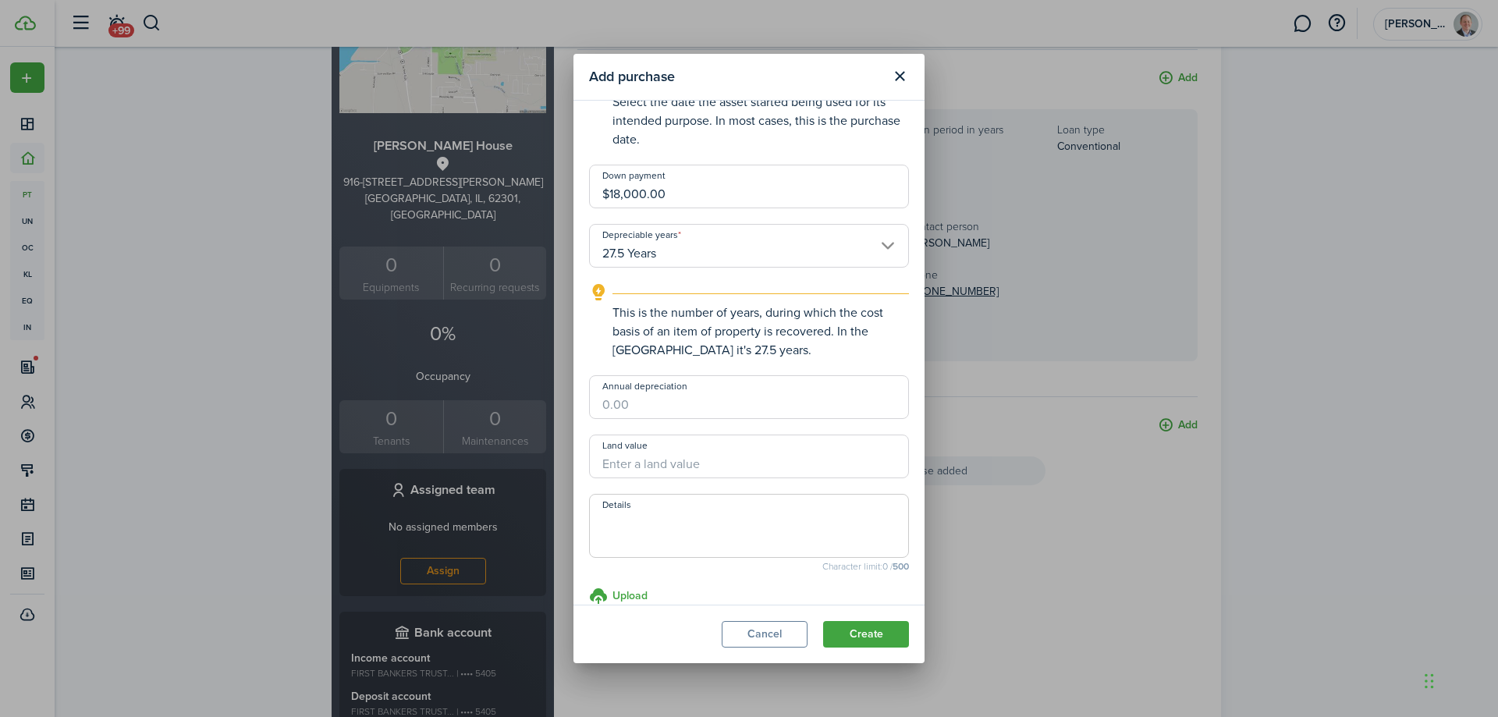
click at [677, 406] on input "Annual depreciation" at bounding box center [749, 397] width 320 height 44
click at [666, 458] on input "Land value" at bounding box center [749, 457] width 320 height 44
type input "$2,940.00"
click at [867, 637] on button "Create" at bounding box center [866, 634] width 86 height 27
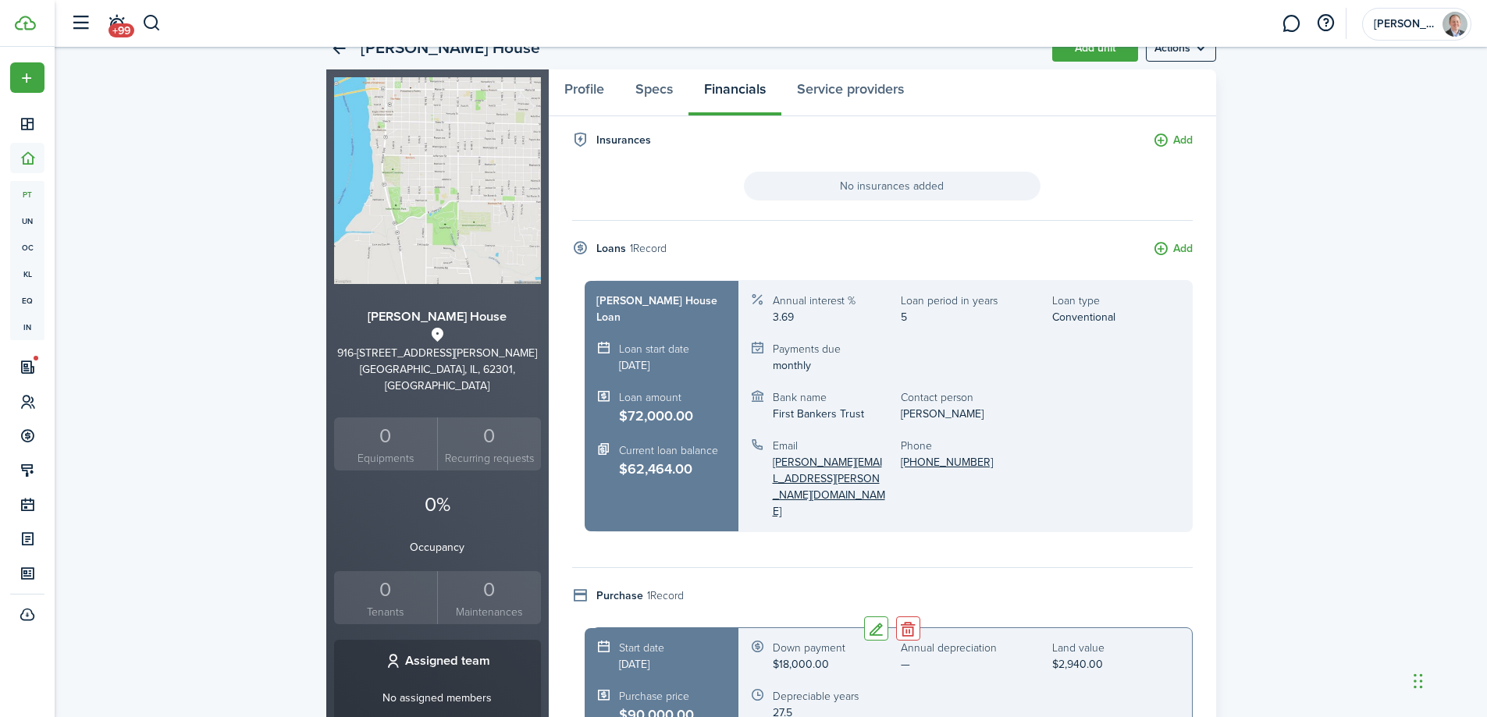
scroll to position [0, 0]
